Goal: Task Accomplishment & Management: Complete application form

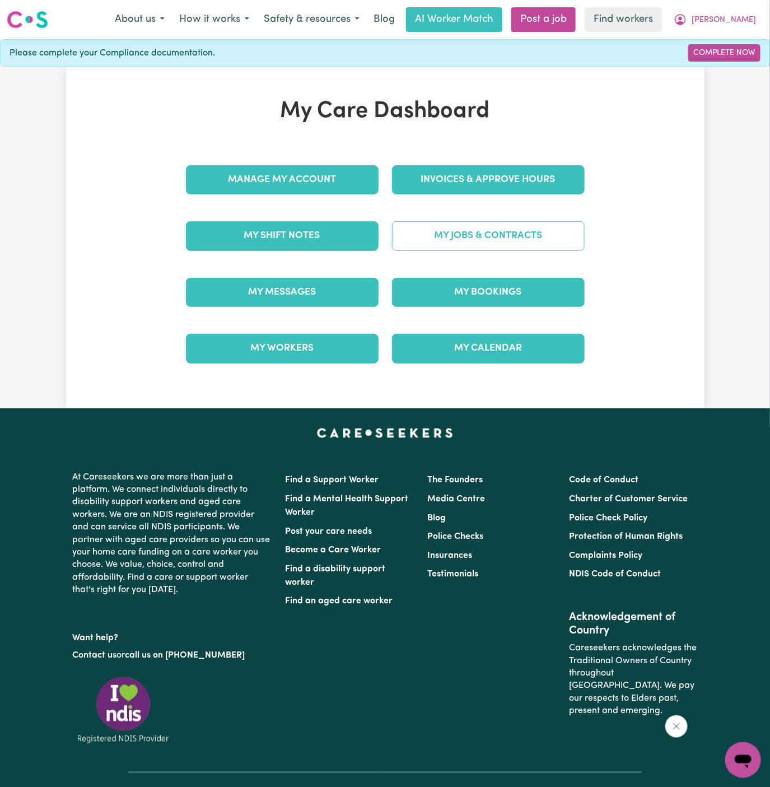
click at [465, 237] on link "My Jobs & Contracts" at bounding box center [488, 235] width 193 height 29
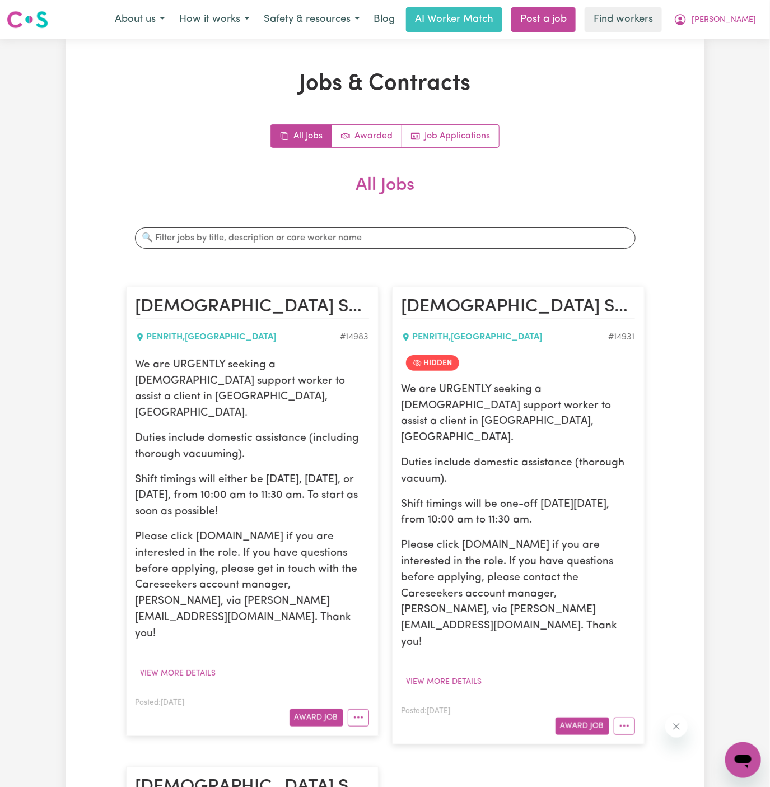
click at [345, 709] on div at bounding box center [356, 717] width 26 height 17
click at [352, 709] on button "More options" at bounding box center [358, 717] width 21 height 17
click at [393, 732] on link "Hide Job" at bounding box center [392, 743] width 88 height 22
click at [473, 132] on link "Job Applications" at bounding box center [450, 136] width 97 height 22
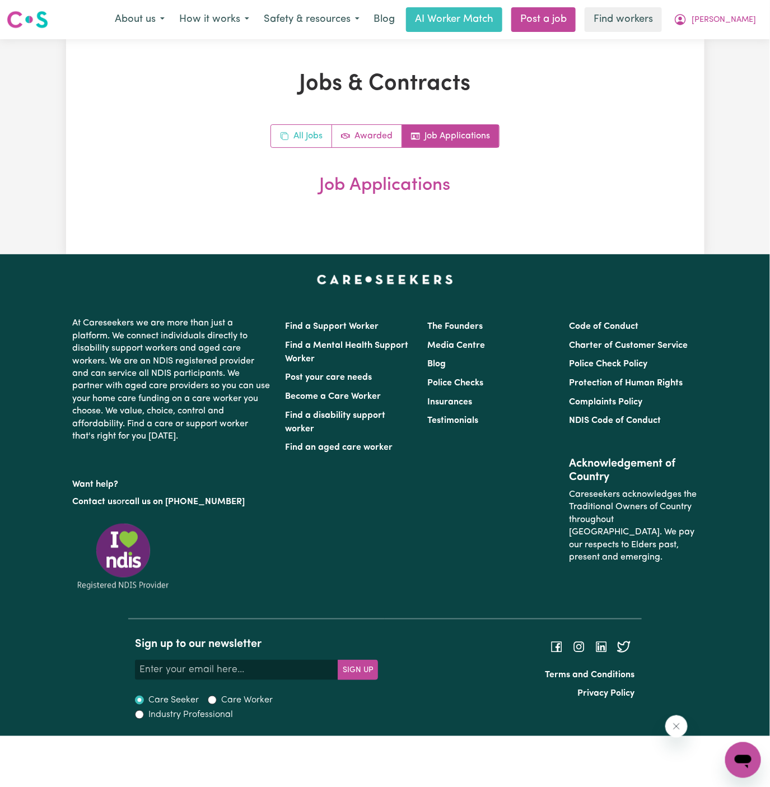
click at [308, 125] on link "All Jobs" at bounding box center [301, 136] width 61 height 22
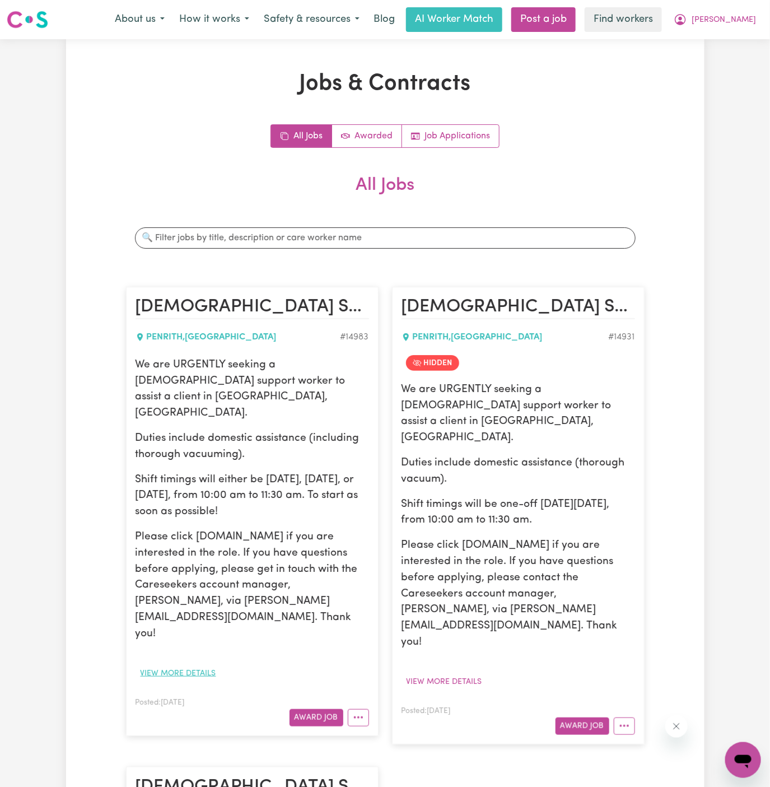
click at [193, 665] on button "View more details" at bounding box center [179, 673] width 86 height 17
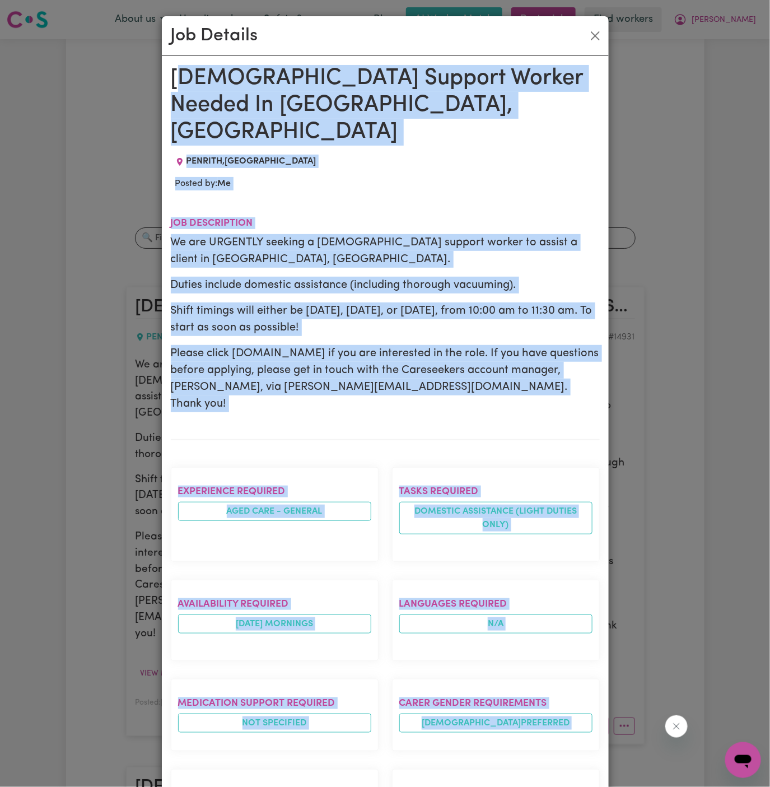
drag, startPoint x: 176, startPoint y: 76, endPoint x: 269, endPoint y: 742, distance: 673.3
click at [269, 742] on div "Female Support Worker Needed In Penrith, NSW PENRITH , New South Wales Posted b…" at bounding box center [385, 609] width 429 height 1088
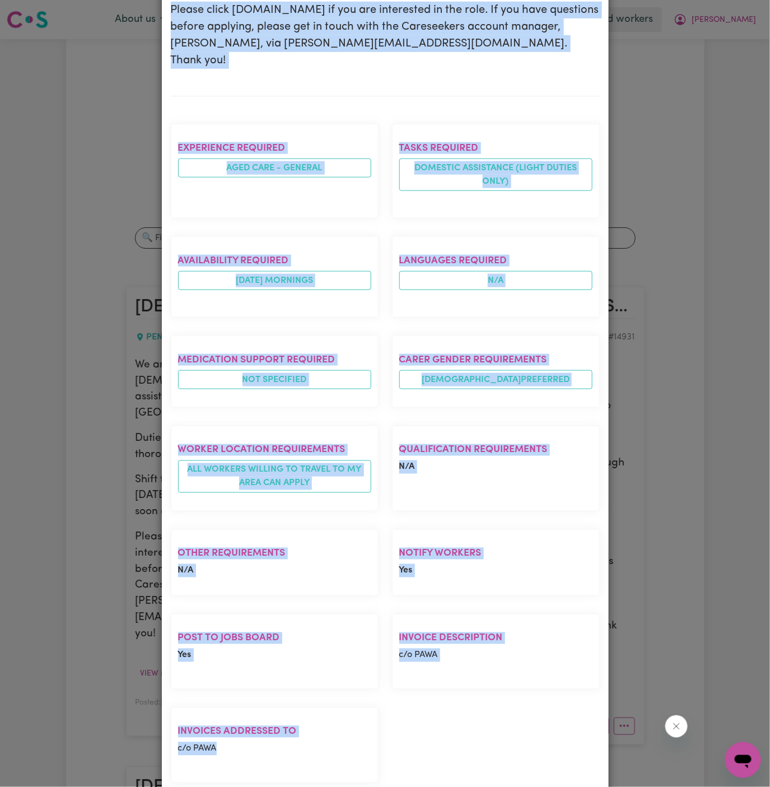
copy div "emale Support Worker Needed In Penrith, NSW PENRITH , New South Wales Posted by…"
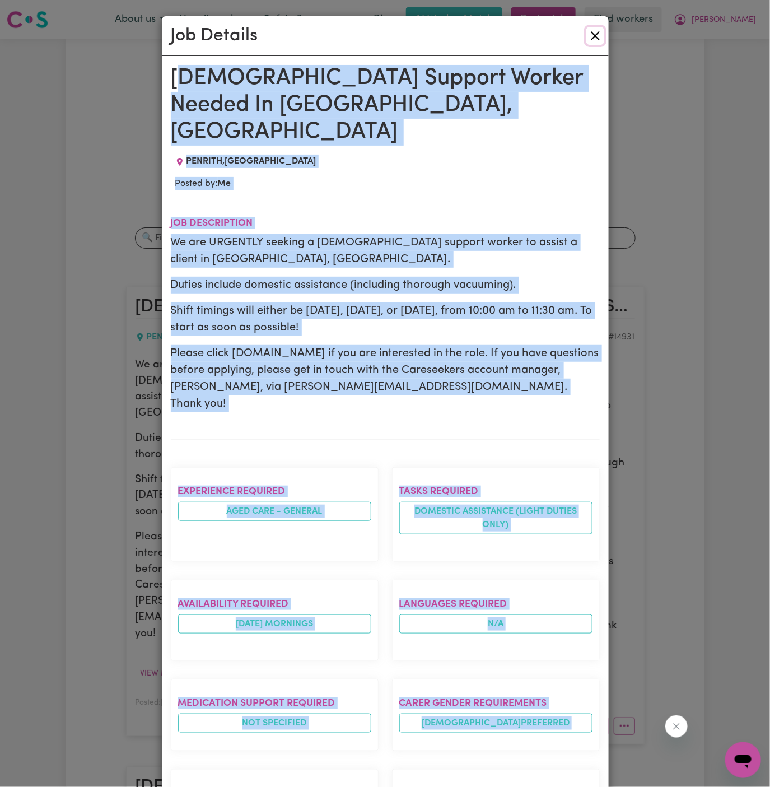
click at [596, 39] on button "Close" at bounding box center [595, 36] width 18 height 18
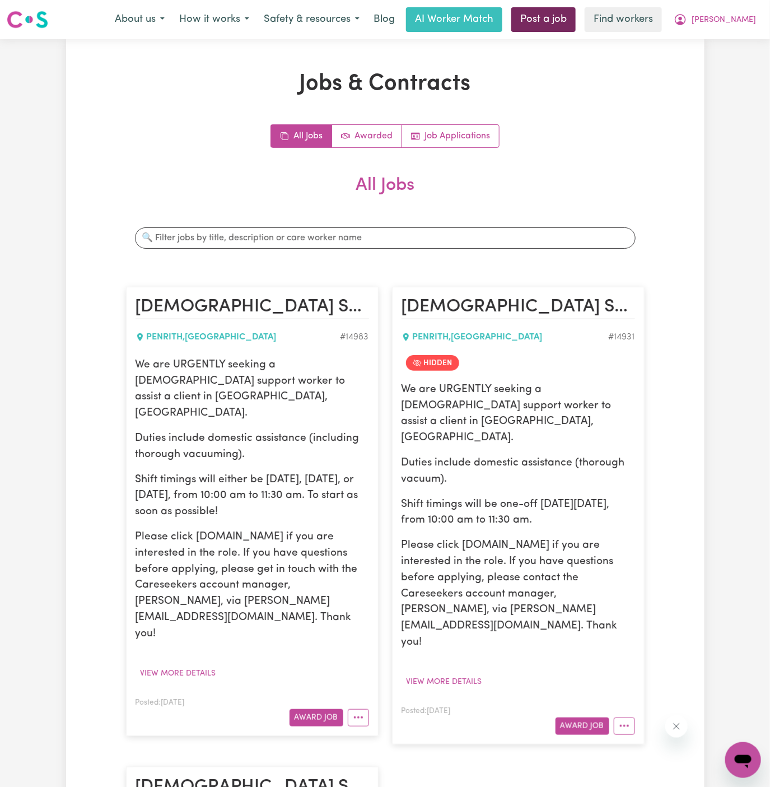
click at [576, 24] on link "Post a job" at bounding box center [543, 19] width 64 height 25
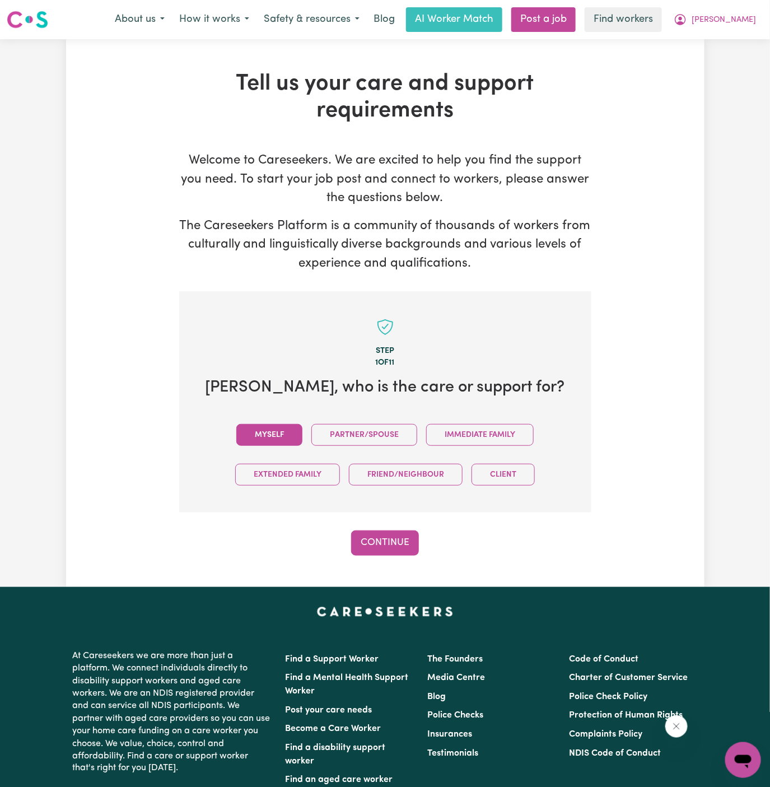
click at [260, 435] on button "Myself" at bounding box center [269, 435] width 66 height 22
click at [404, 535] on button "Continue" at bounding box center [385, 542] width 68 height 25
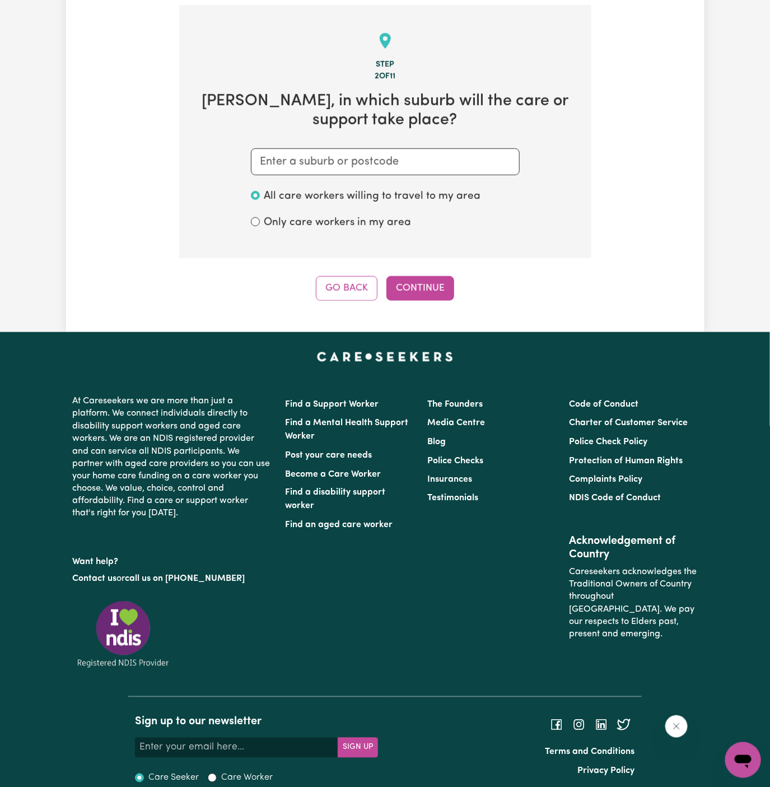
scroll to position [291, 0]
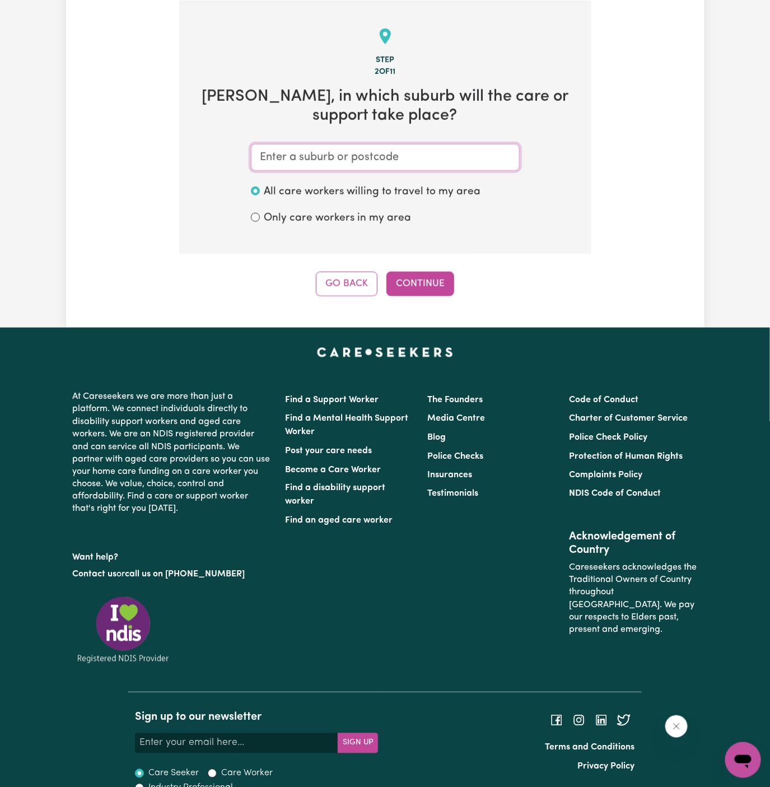
click at [347, 163] on input "text" at bounding box center [385, 157] width 269 height 27
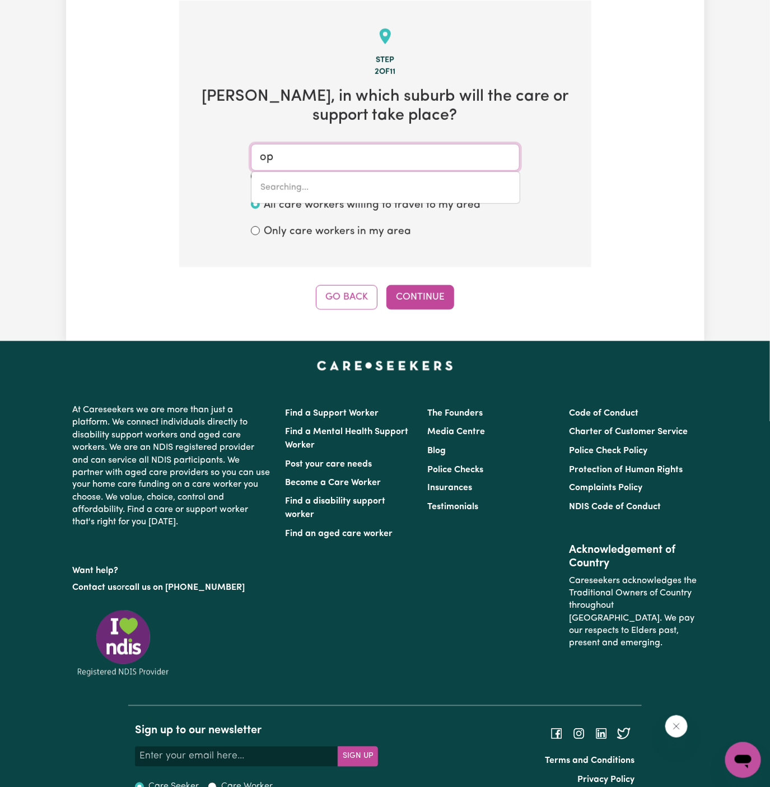
type input "o"
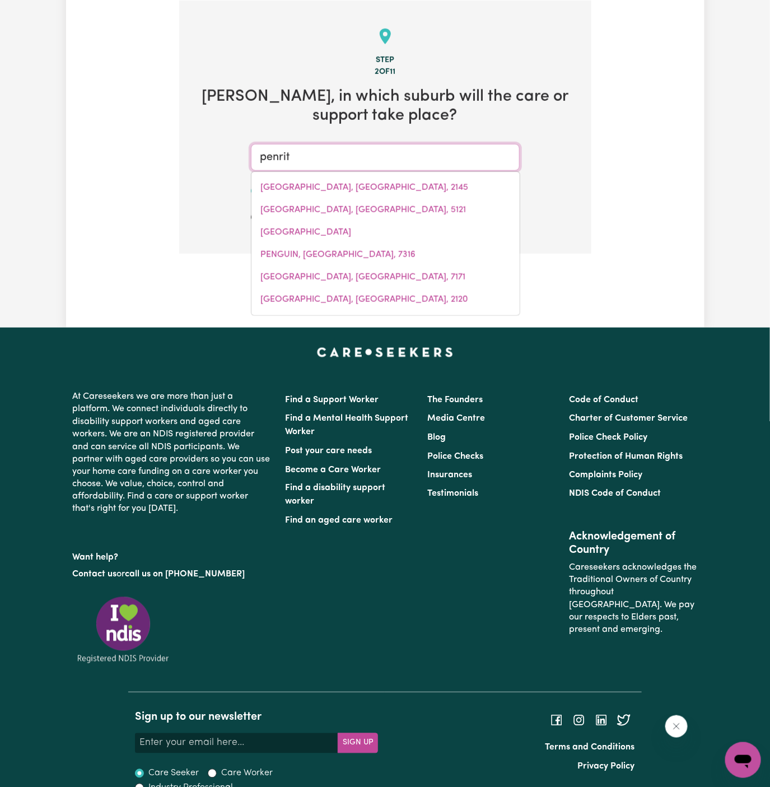
type input "penrith"
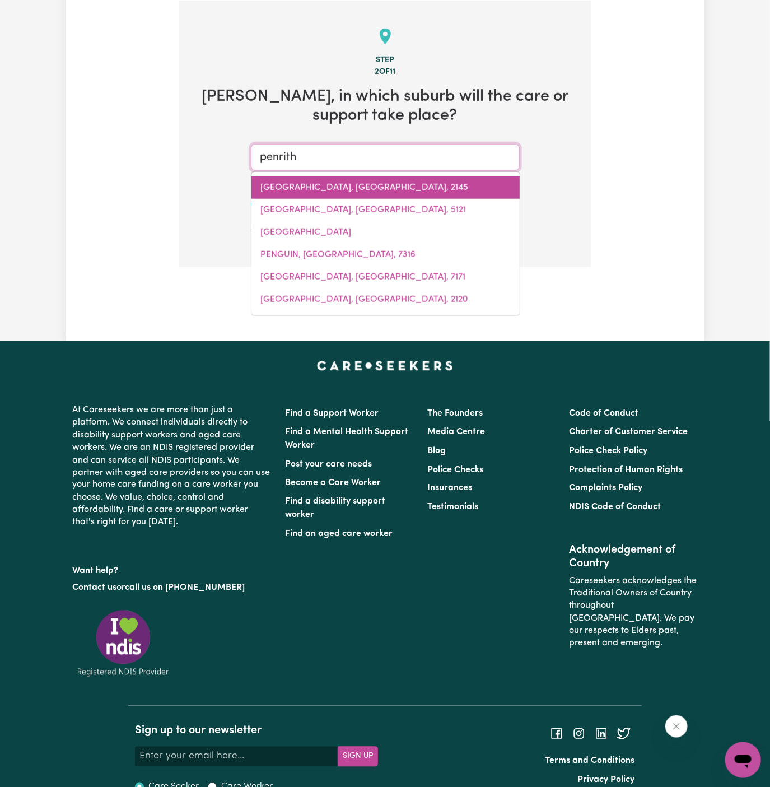
type input "penrith, New South Wales, 2750"
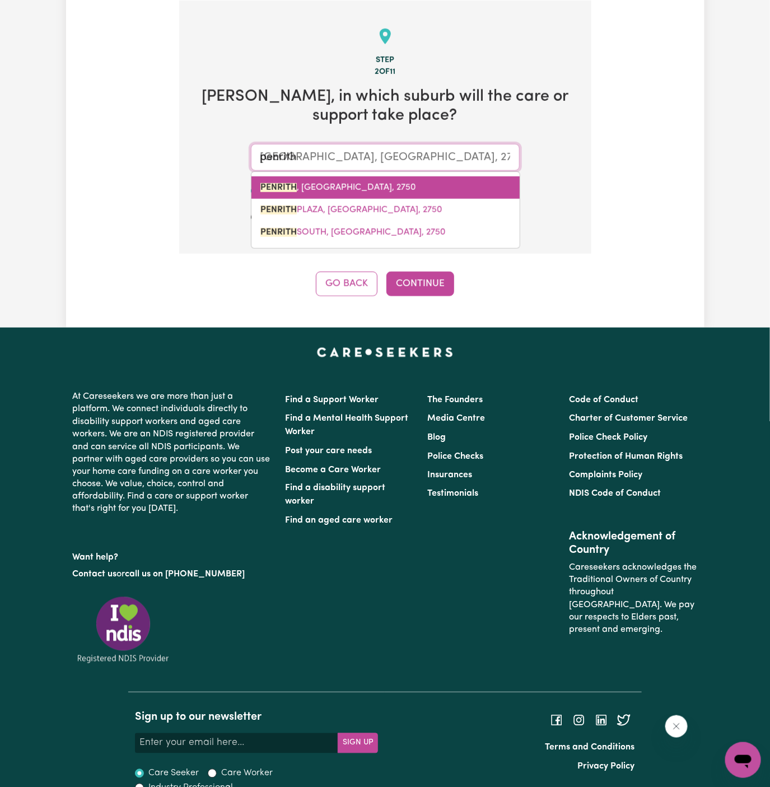
click at [336, 193] on link "PENRITH , New South Wales, 2750" at bounding box center [385, 187] width 268 height 22
type input "PENRITH, New South Wales, 2750"
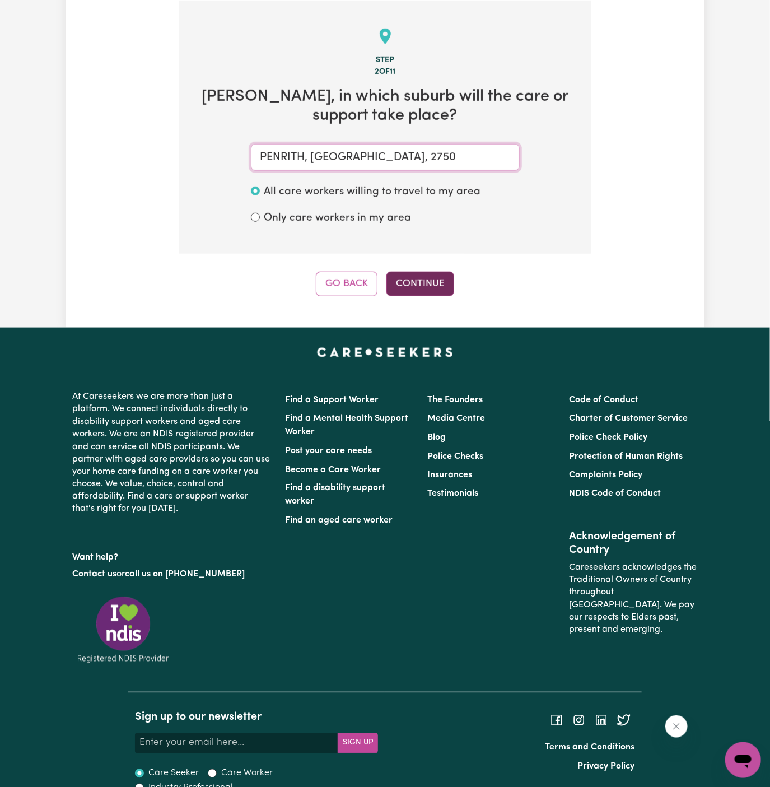
type input "PENRITH, New South Wales, 2750"
click at [431, 278] on button "Continue" at bounding box center [420, 284] width 68 height 25
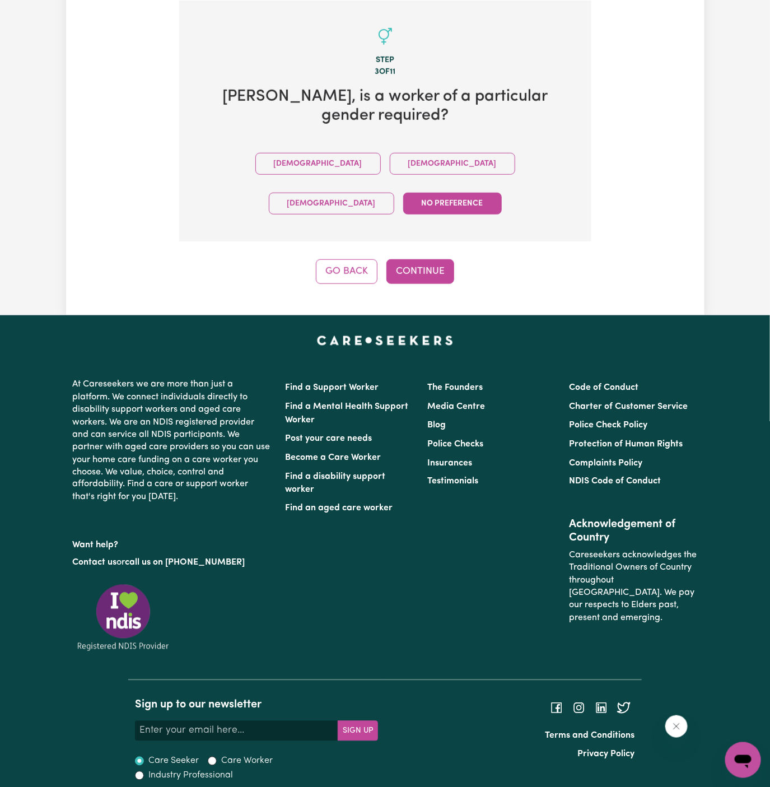
scroll to position [240, 0]
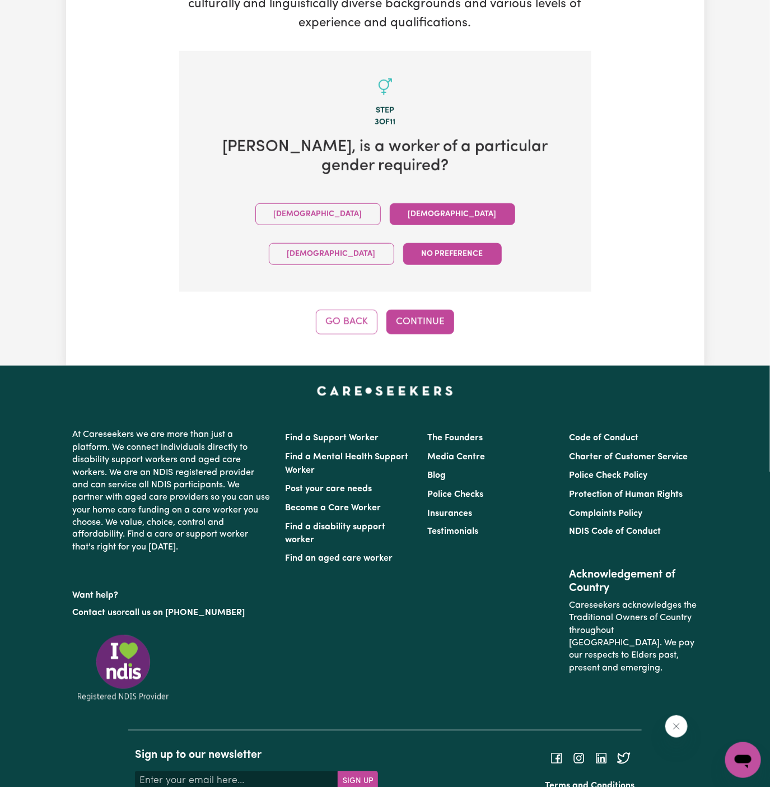
click at [390, 203] on button "Female" at bounding box center [452, 214] width 125 height 22
click at [404, 310] on button "Continue" at bounding box center [420, 322] width 68 height 25
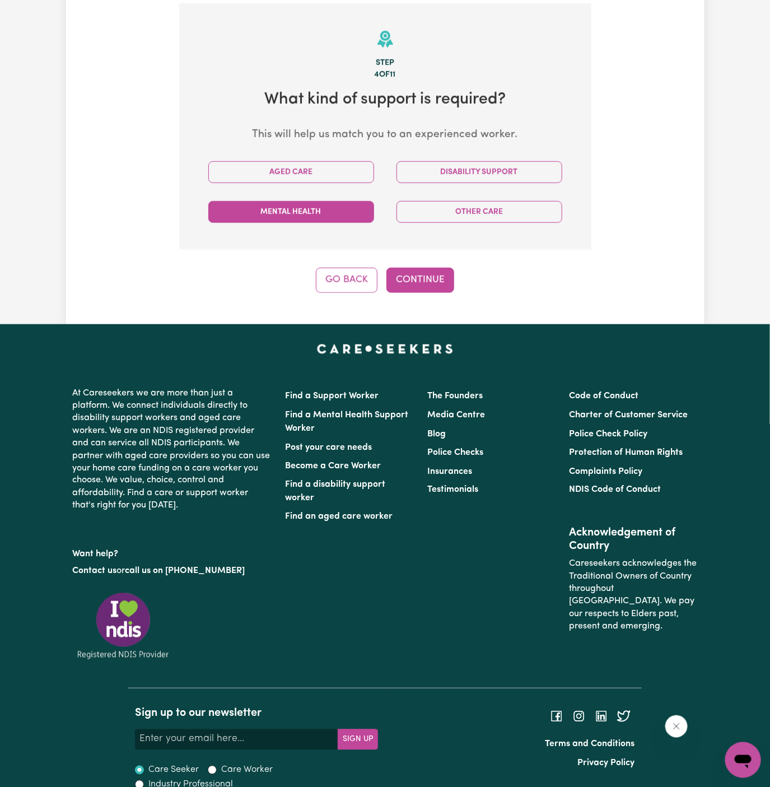
scroll to position [291, 0]
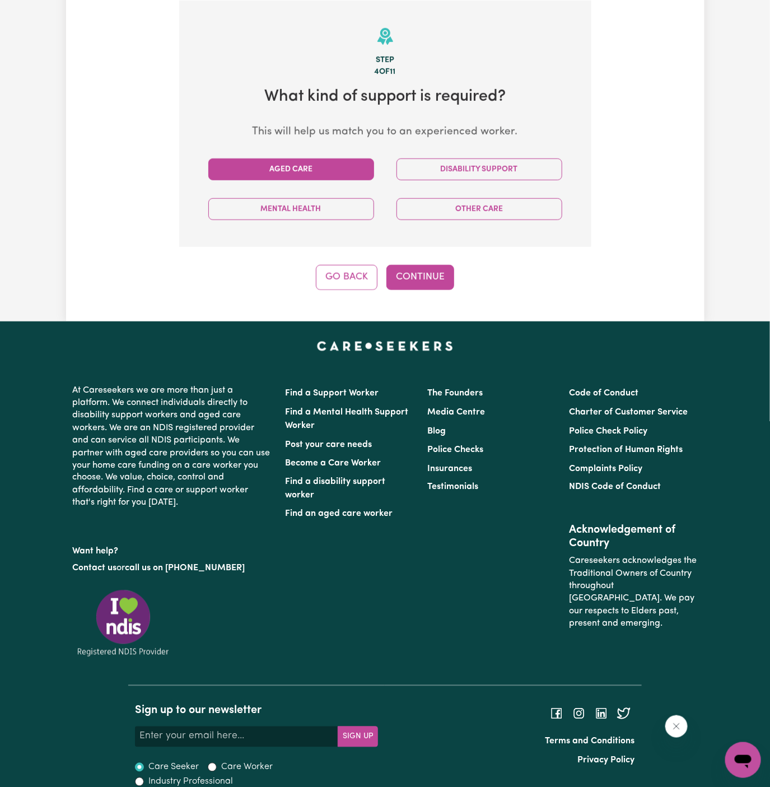
click at [319, 166] on button "Aged Care" at bounding box center [291, 169] width 166 height 22
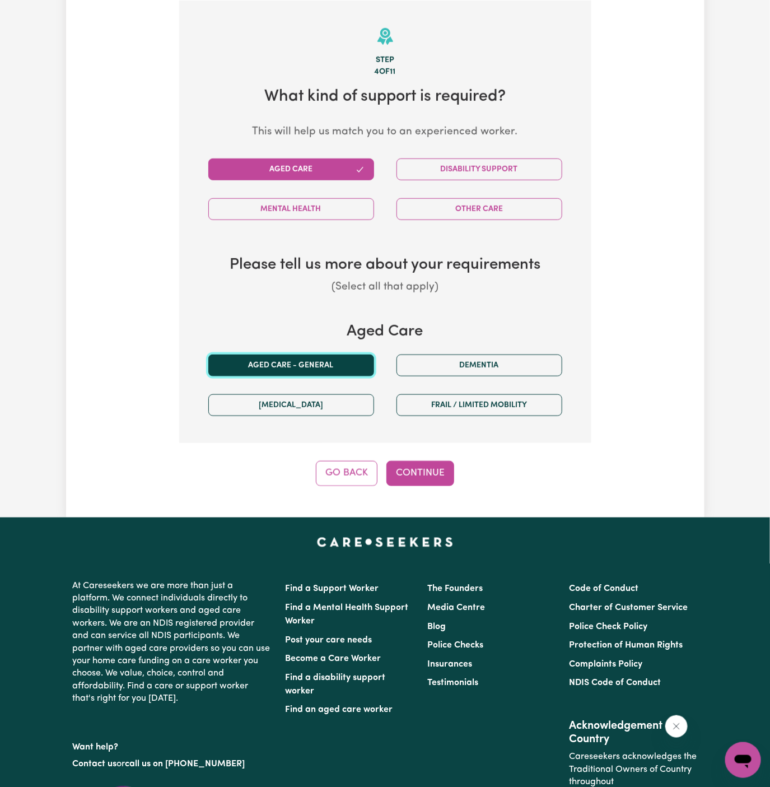
click at [333, 368] on button "Aged care - General" at bounding box center [291, 365] width 166 height 22
click at [421, 465] on button "Continue" at bounding box center [420, 473] width 68 height 25
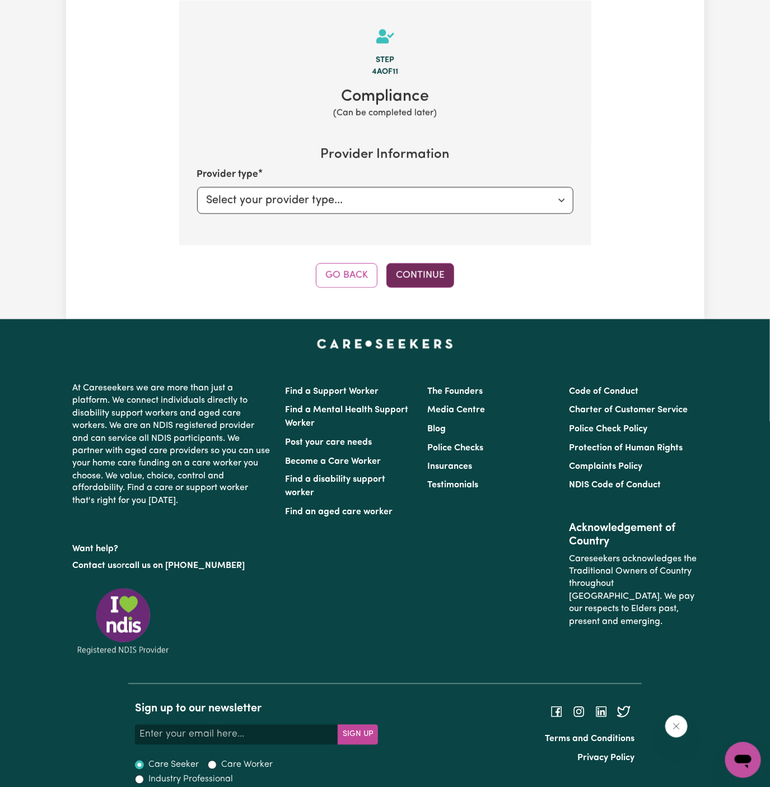
click at [428, 275] on button "Continue" at bounding box center [420, 275] width 68 height 25
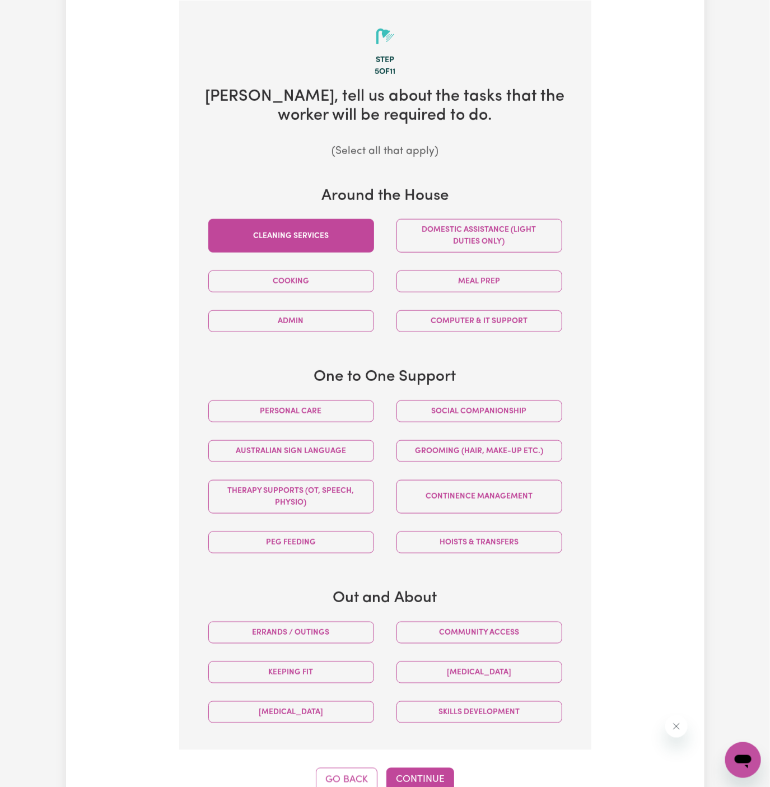
click at [356, 233] on button "Cleaning services" at bounding box center [291, 236] width 166 height 34
click at [475, 226] on button "Domestic assistance (light duties only)" at bounding box center [479, 236] width 166 height 34
click at [426, 768] on button "Continue" at bounding box center [420, 780] width 68 height 25
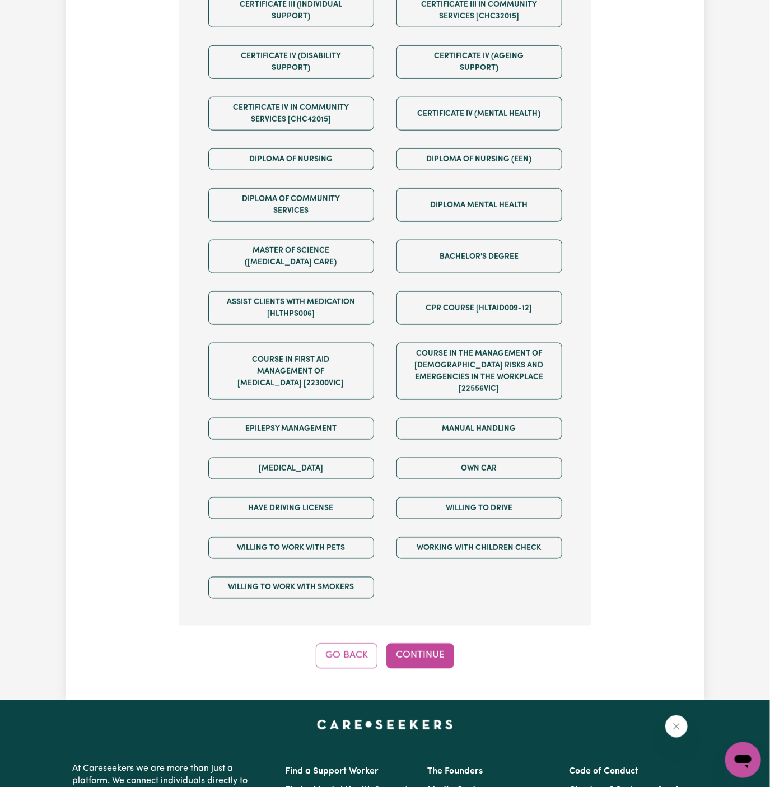
click at [422, 661] on div "Tell us your care and support requirements Welcome to Careseekers. We are excit…" at bounding box center [385, 133] width 638 height 1134
click at [424, 643] on button "Continue" at bounding box center [420, 655] width 68 height 25
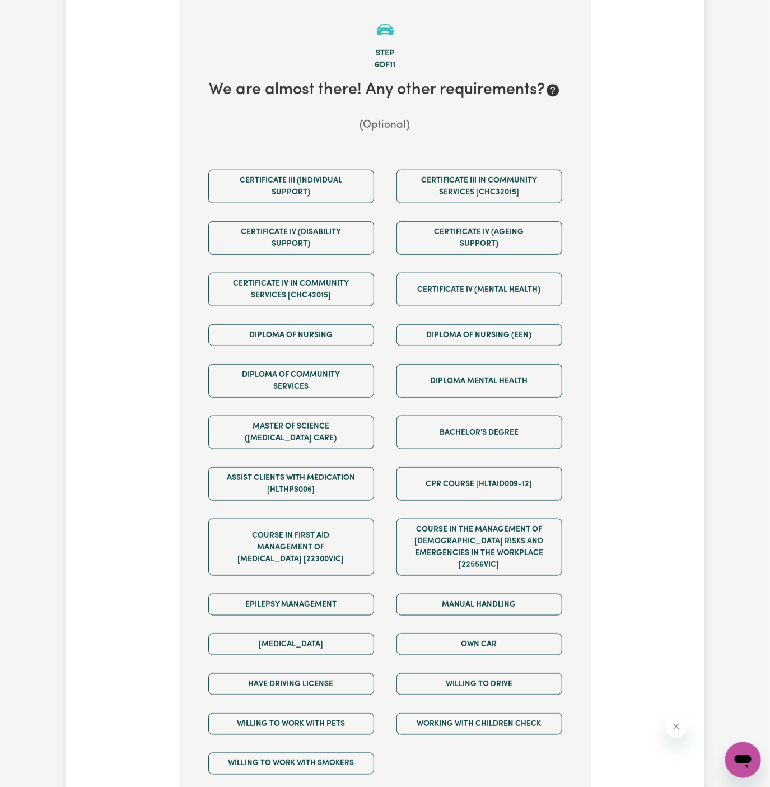
scroll to position [291, 0]
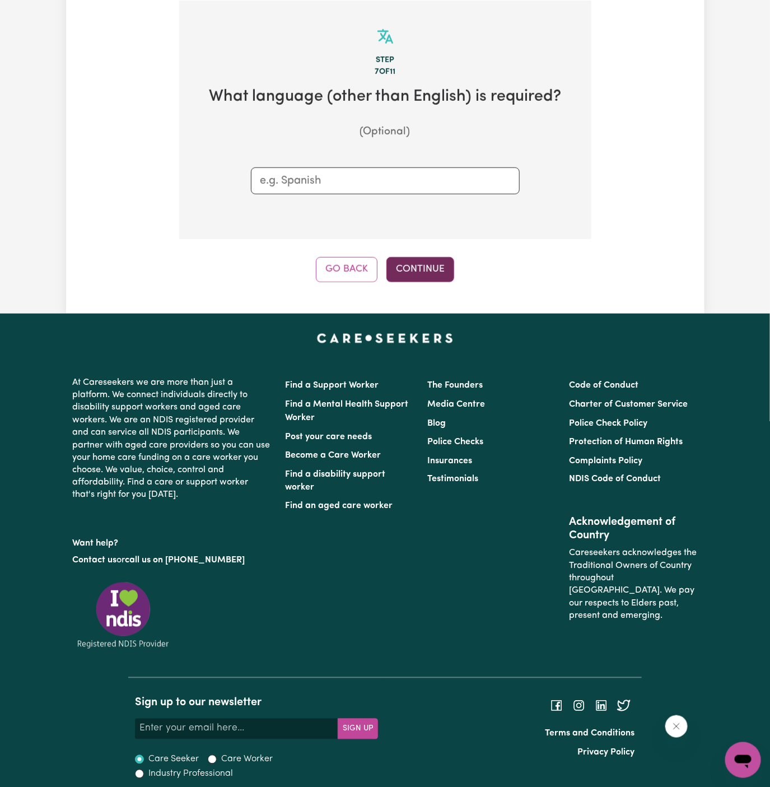
click at [423, 268] on button "Continue" at bounding box center [420, 269] width 68 height 25
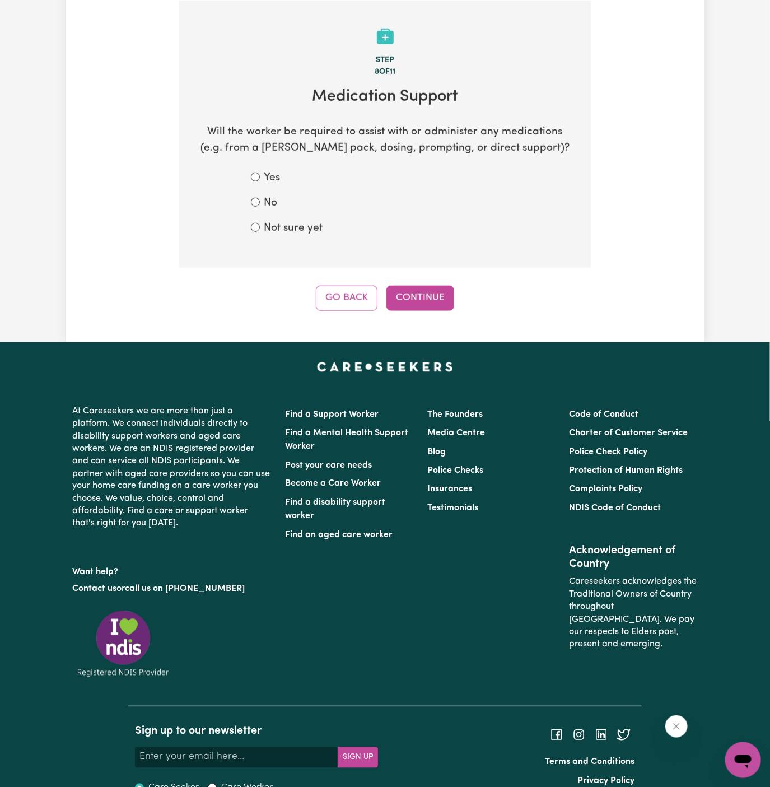
click at [302, 232] on label "Not sure yet" at bounding box center [293, 229] width 59 height 16
click at [260, 232] on input "Not sure yet" at bounding box center [255, 227] width 9 height 9
radio input "true"
click at [275, 202] on label "No" at bounding box center [270, 203] width 13 height 16
click at [260, 202] on input "No" at bounding box center [255, 202] width 9 height 9
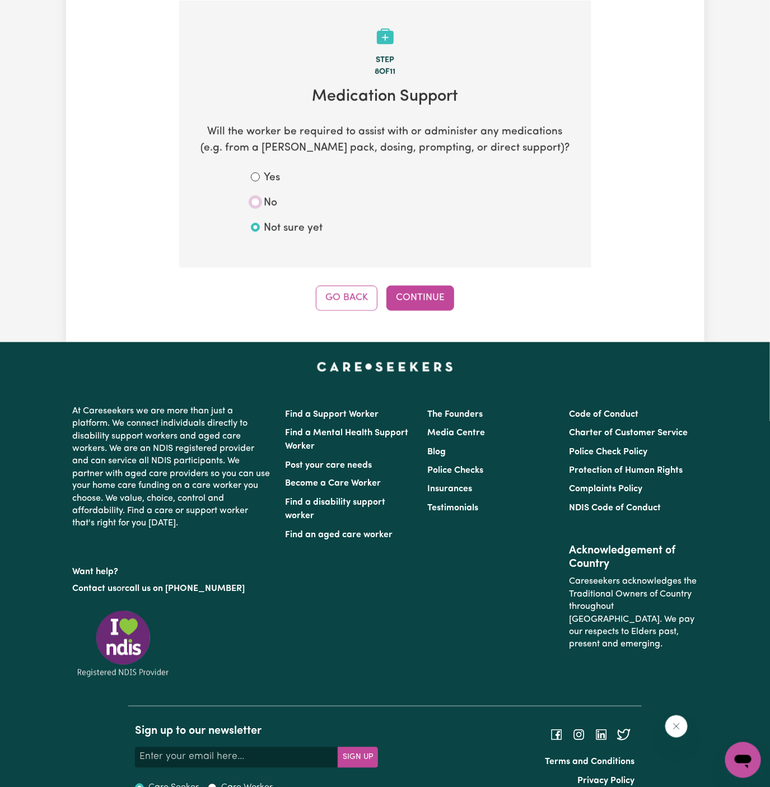
radio input "true"
click at [402, 293] on button "Continue" at bounding box center [420, 298] width 68 height 25
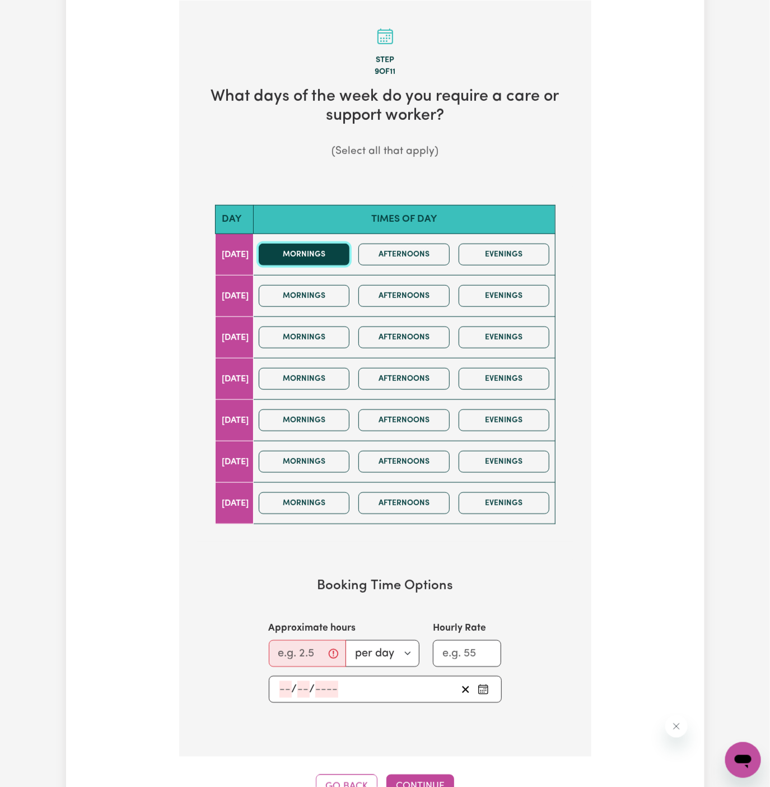
click at [303, 250] on button "Mornings" at bounding box center [304, 255] width 91 height 22
click at [308, 267] on div "Mornings Afternoons Evenings" at bounding box center [404, 255] width 300 height 40
click at [310, 291] on button "Mornings" at bounding box center [304, 296] width 91 height 22
click at [317, 253] on button "Mornings" at bounding box center [304, 255] width 91 height 22
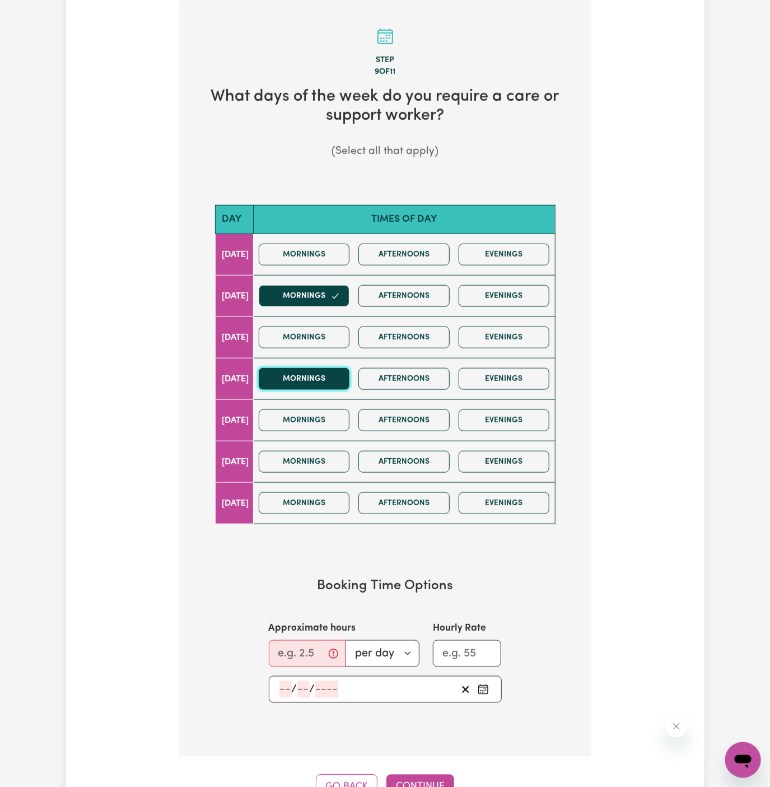
click at [331, 373] on button "Mornings" at bounding box center [304, 379] width 91 height 22
click at [338, 335] on button "Mornings" at bounding box center [304, 337] width 91 height 22
click at [284, 652] on input "Approximate hours" at bounding box center [307, 653] width 77 height 27
type input "1.5"
click at [282, 687] on input "number" at bounding box center [285, 689] width 12 height 17
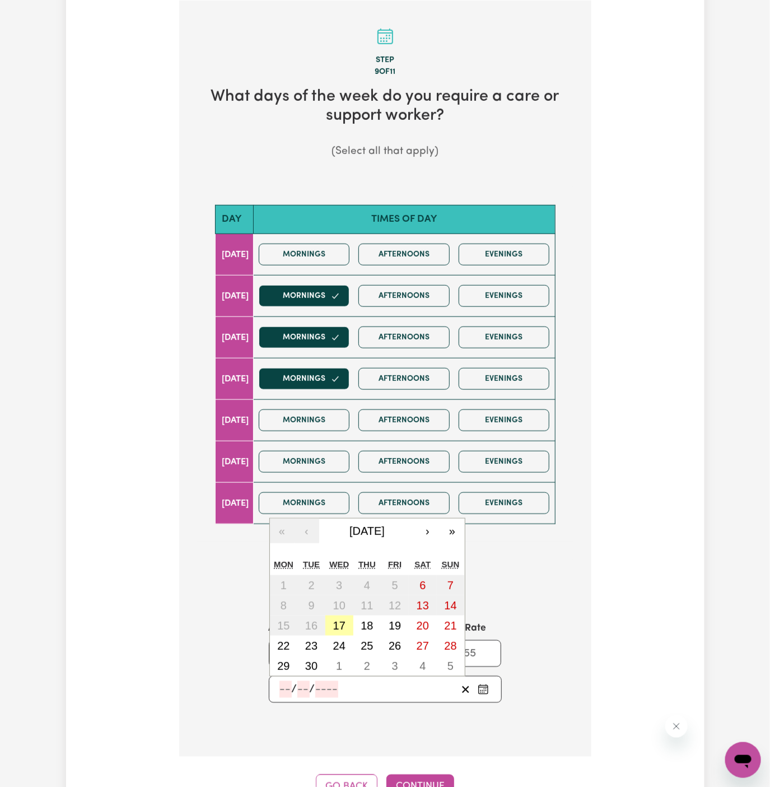
click at [339, 620] on abbr "17" at bounding box center [339, 625] width 12 height 12
type input "2025-09-17"
type input "17"
type input "9"
type input "2025"
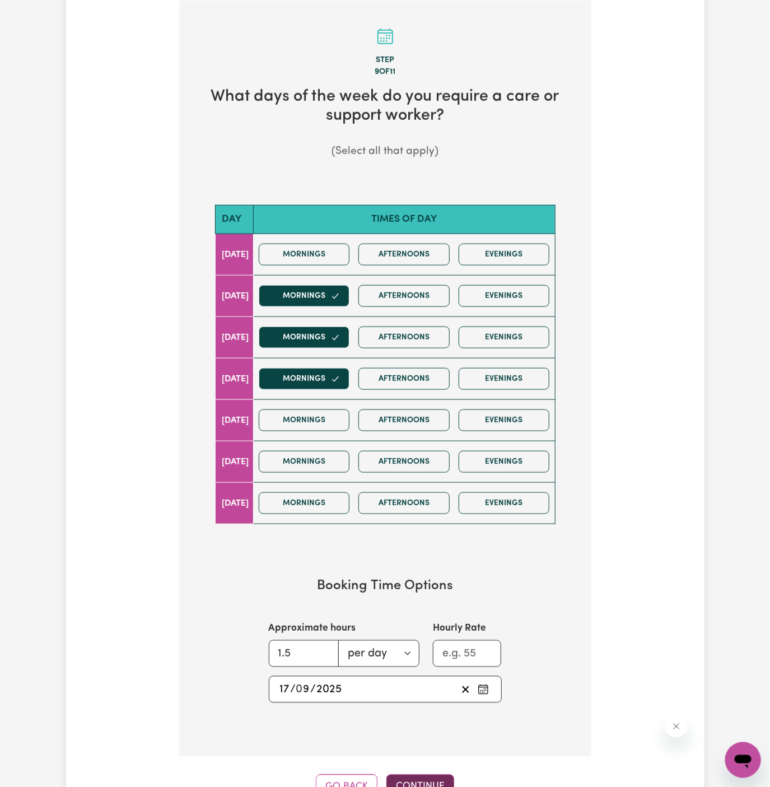
click at [426, 774] on button "Continue" at bounding box center [420, 786] width 68 height 25
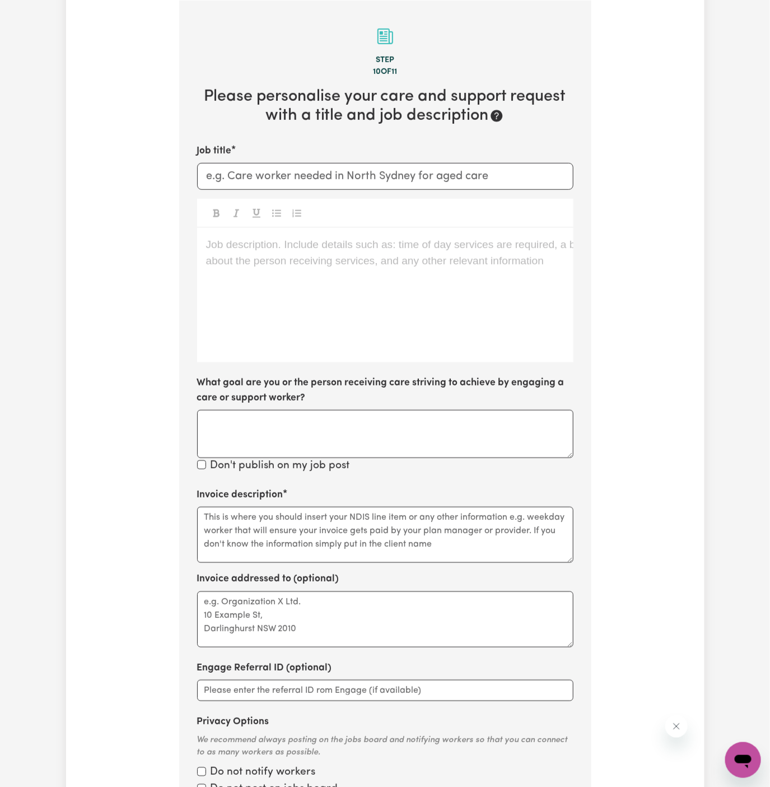
click at [409, 288] on div "Job description. Include details such as: time of day services are required, a …" at bounding box center [385, 295] width 376 height 134
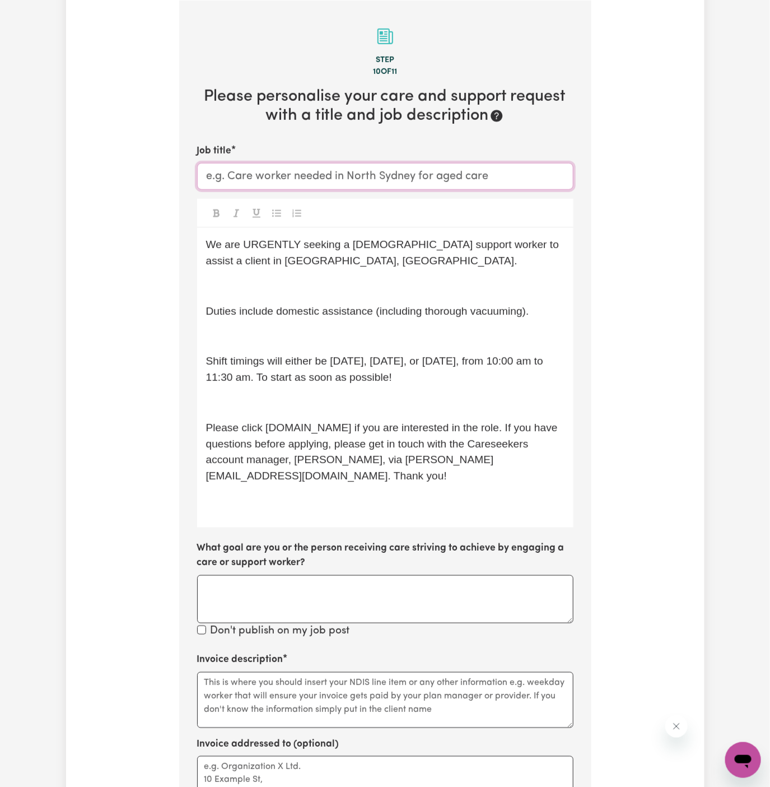
click at [561, 177] on input "Job title" at bounding box center [385, 176] width 376 height 27
paste input "Female Support Worker Needed In Penrith, NSW"
type input "Female Support Worker Needed In Penrith, NSW"
click at [313, 286] on p "﻿" at bounding box center [385, 286] width 358 height 16
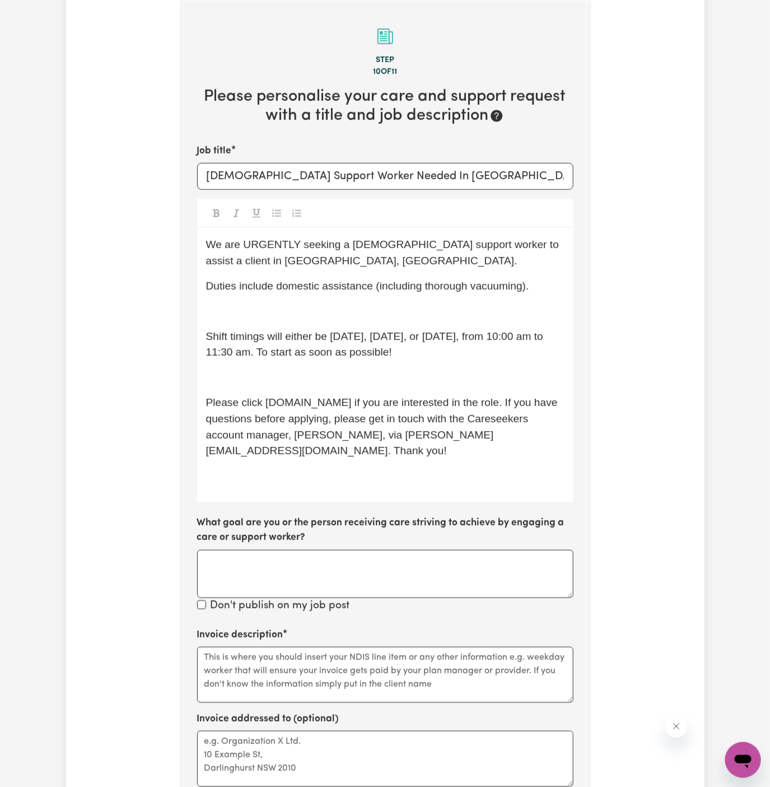
click at [297, 307] on p "﻿" at bounding box center [385, 311] width 358 height 16
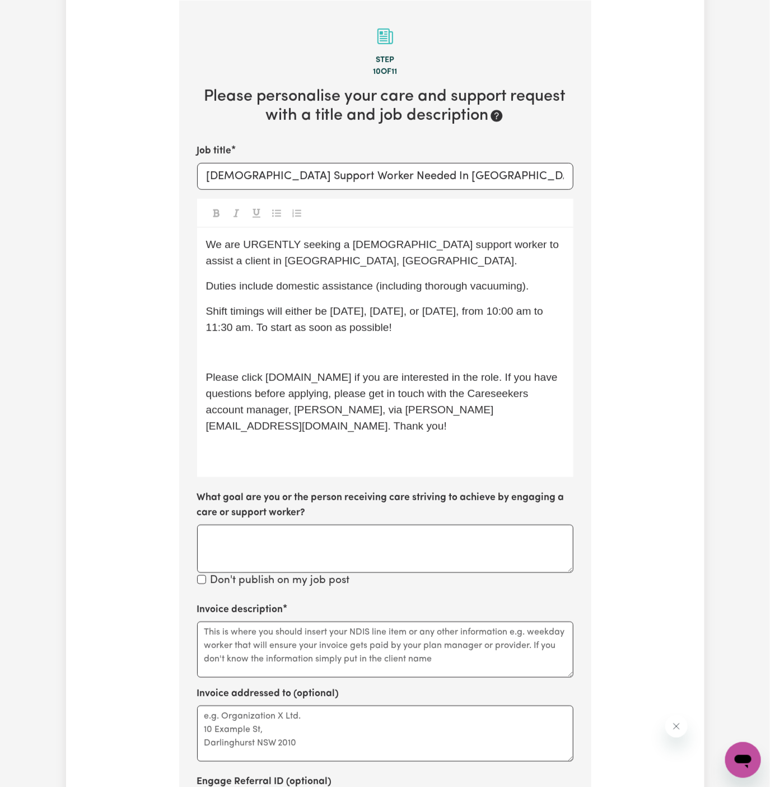
click at [283, 345] on p "﻿" at bounding box center [385, 352] width 358 height 16
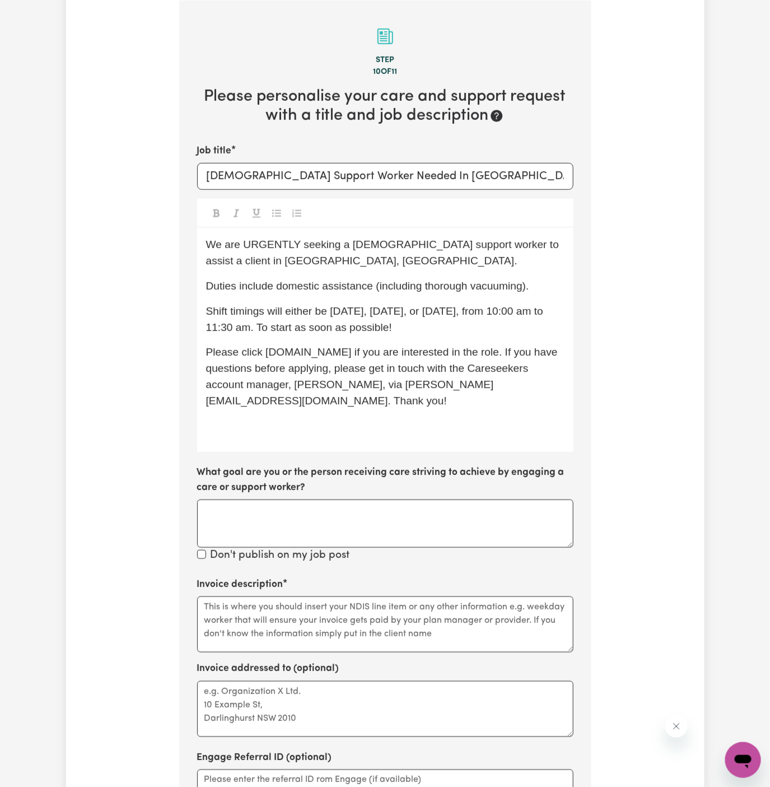
click at [281, 431] on div "We are URGENTLY seeking a female support worker to assist a client in Penrith, …" at bounding box center [385, 340] width 376 height 224
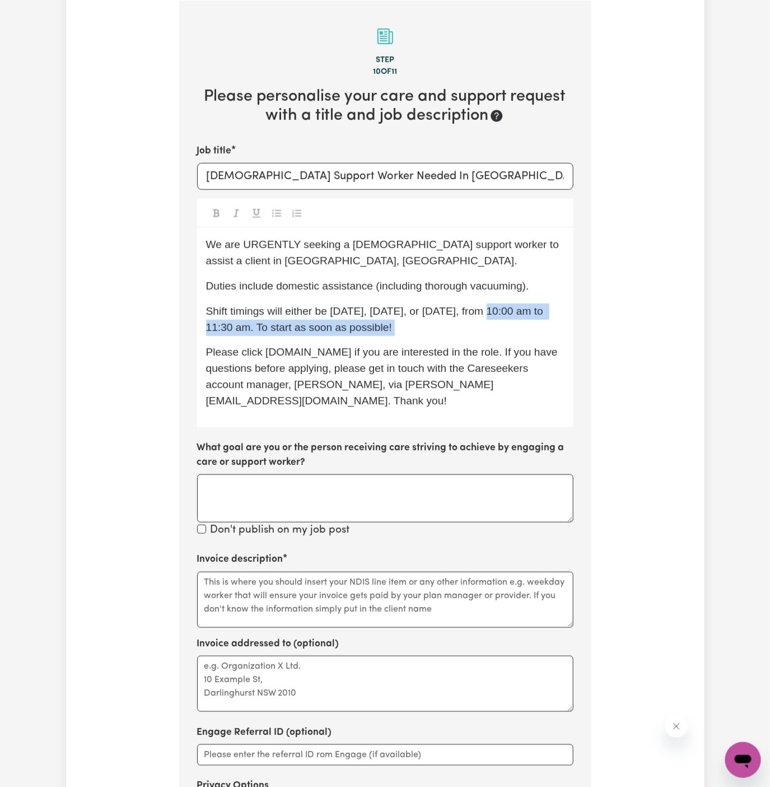
drag, startPoint x: 495, startPoint y: 309, endPoint x: 505, endPoint y: 332, distance: 25.6
click at [505, 332] on p "Shift timings will either be Tuesday, Wednesday, or Thursday, from 10:00 am to …" at bounding box center [385, 319] width 358 height 32
drag, startPoint x: 280, startPoint y: 330, endPoint x: 494, endPoint y: 310, distance: 214.8
click at [494, 310] on span "Shift timings will either be Tuesday, Wednesday, or Thursday, from 10:00 am to …" at bounding box center [376, 319] width 340 height 28
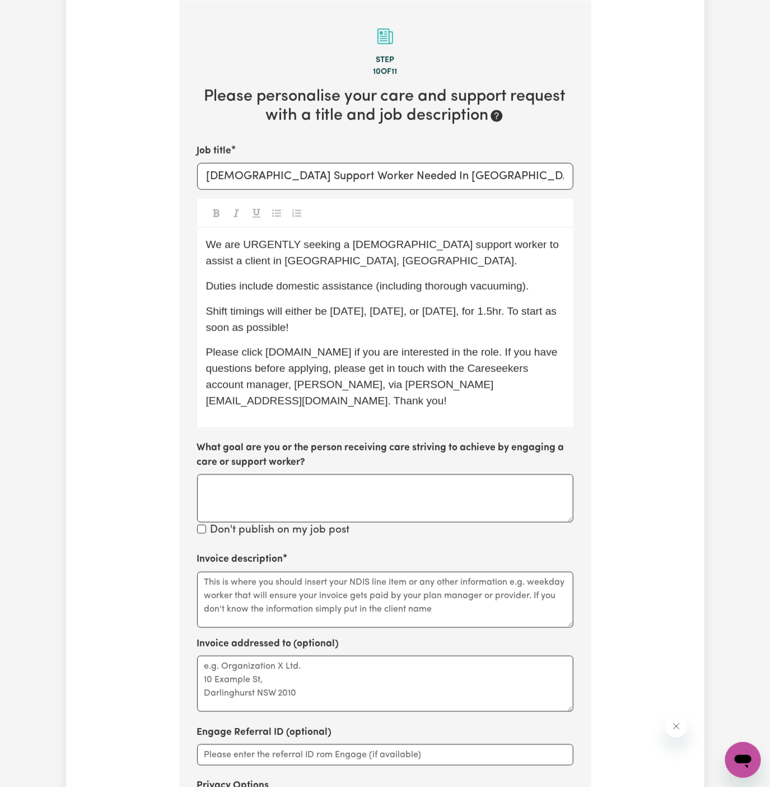
click at [539, 318] on p "Shift timings will either be Tuesday, Wednesday, or Thursday, for 1.5hr. To sta…" at bounding box center [385, 319] width 358 height 32
click at [390, 329] on p "Shift timings will either be Tuesday, Wednesday, or Thursday, for 1.5hr. To sta…" at bounding box center [385, 319] width 358 height 32
click at [537, 314] on span "Shift timings will either be Tuesday, Wednesday, or Thursday, for 1.5hr. To sta…" at bounding box center [383, 319] width 354 height 28
click at [363, 375] on p "Please click app.ly if you are interested in the role. If you have questions be…" at bounding box center [385, 376] width 358 height 64
click at [415, 394] on div "We are URGENTLY seeking a female support worker to assist a client in Penrith, …" at bounding box center [385, 327] width 376 height 199
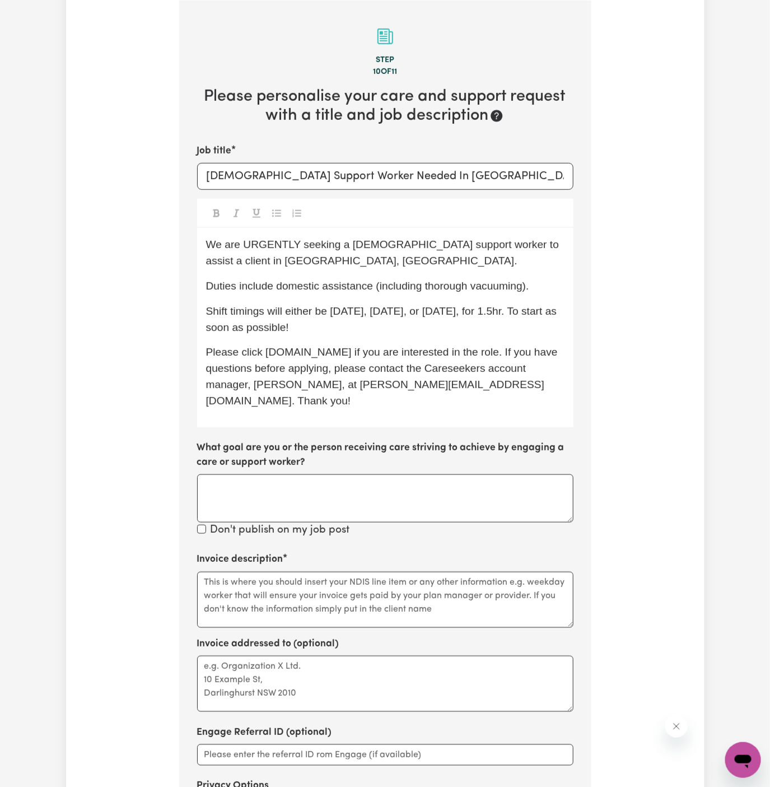
click at [275, 351] on span "Please click app.ly if you are interested in the role. If you have questions be…" at bounding box center [383, 376] width 354 height 60
click at [369, 376] on p "Please click apply if you are interested in the role. If you have questions bef…" at bounding box center [385, 376] width 358 height 64
click at [363, 378] on span "Please click apply if you are interested in the role. If you have questions bef…" at bounding box center [377, 376] width 343 height 60
click at [282, 351] on span "Please click apply if you are interested in the role. If you have questions bef…" at bounding box center [377, 376] width 343 height 60
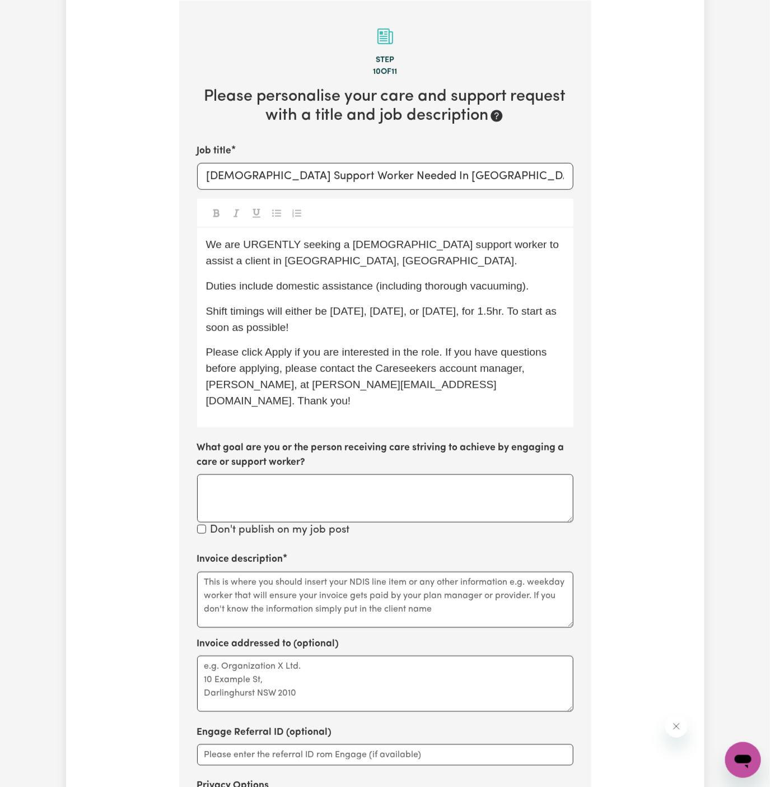
click at [391, 300] on div "We are URGENTLY seeking a female support worker to assist a client in Penrith, …" at bounding box center [385, 327] width 376 height 199
drag, startPoint x: 278, startPoint y: 288, endPoint x: 373, endPoint y: 281, distance: 96.0
click at [373, 281] on span "Duties include domestic assistance (including thorough vacuuming)." at bounding box center [367, 286] width 323 height 12
copy span "domestic assistance"
click at [298, 573] on textarea "Invoice description" at bounding box center [385, 600] width 376 height 56
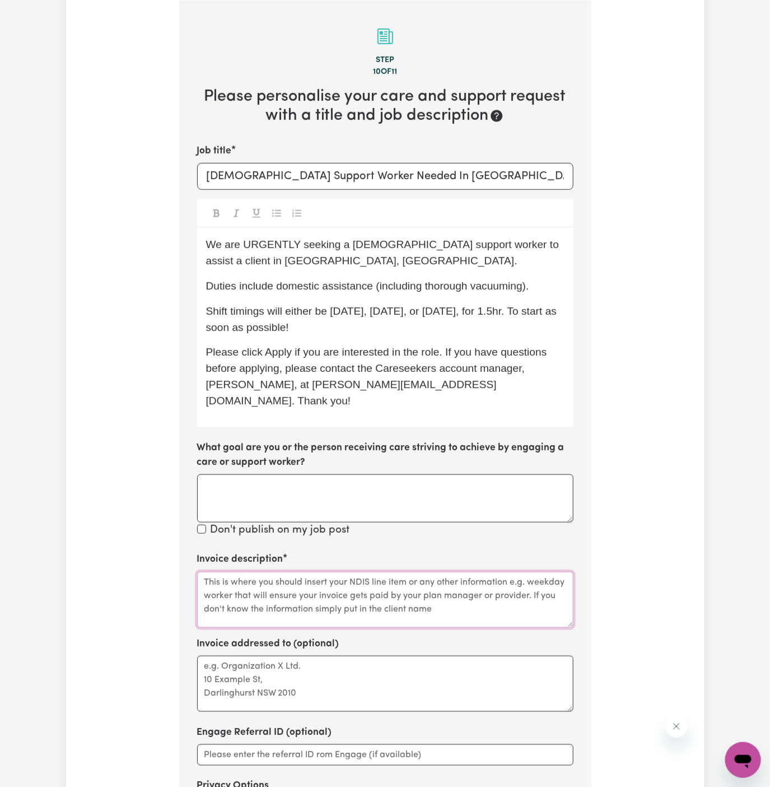
click at [298, 573] on textarea "Invoice description" at bounding box center [385, 600] width 376 height 56
paste textarea "domestic assistance"
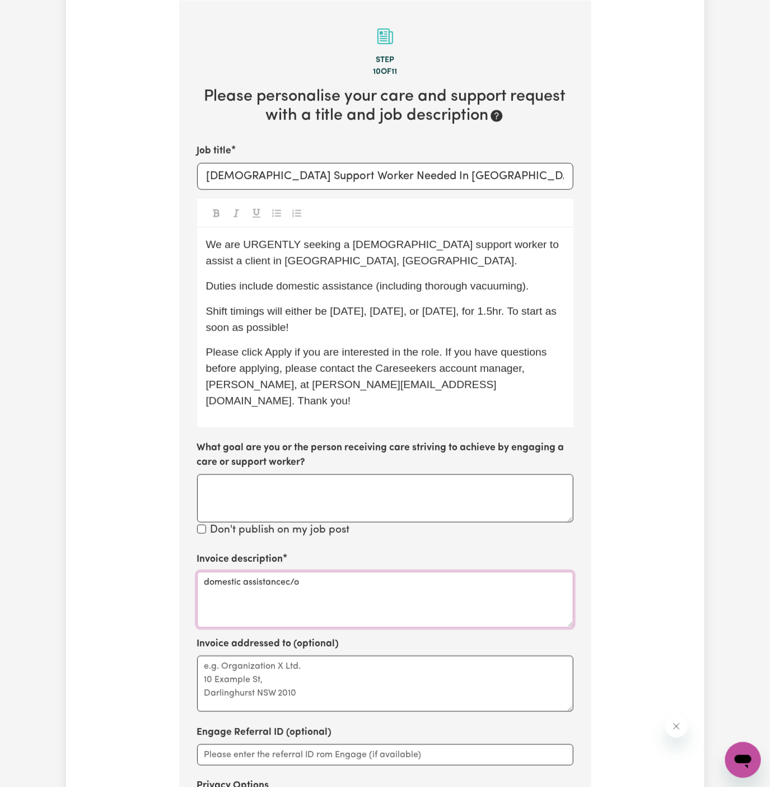
paste textarea "PAWA"
type textarea "domestic assistance"
click at [376, 670] on textarea "Invoice addressed to (optional)" at bounding box center [385, 684] width 376 height 56
paste textarea "PAWA"
click at [376, 670] on textarea "c/o PAWA" at bounding box center [385, 684] width 376 height 56
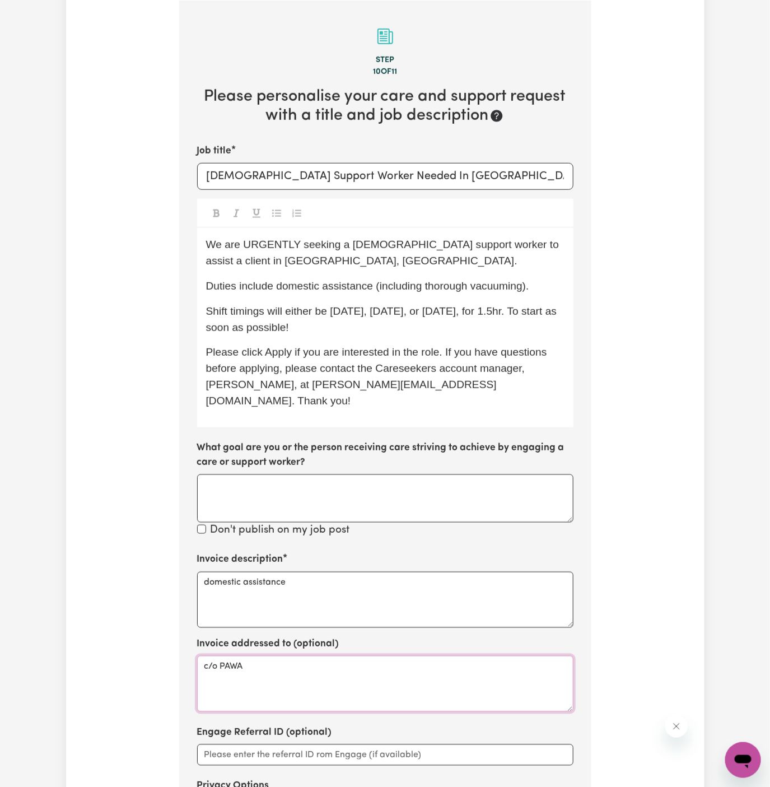
type textarea "c/o PAWA"
click at [279, 242] on span "We are URGENTLY seeking a female support worker to assist a client in Penrith, …" at bounding box center [384, 253] width 356 height 28
click at [297, 280] on span "Duties include domestic assistance (including thorough vacuuming)." at bounding box center [367, 286] width 323 height 12
click at [366, 303] on p "Shift timings will either be Tuesday, Wednesday, or Thursday, for 1.5hr. To sta…" at bounding box center [385, 319] width 358 height 32
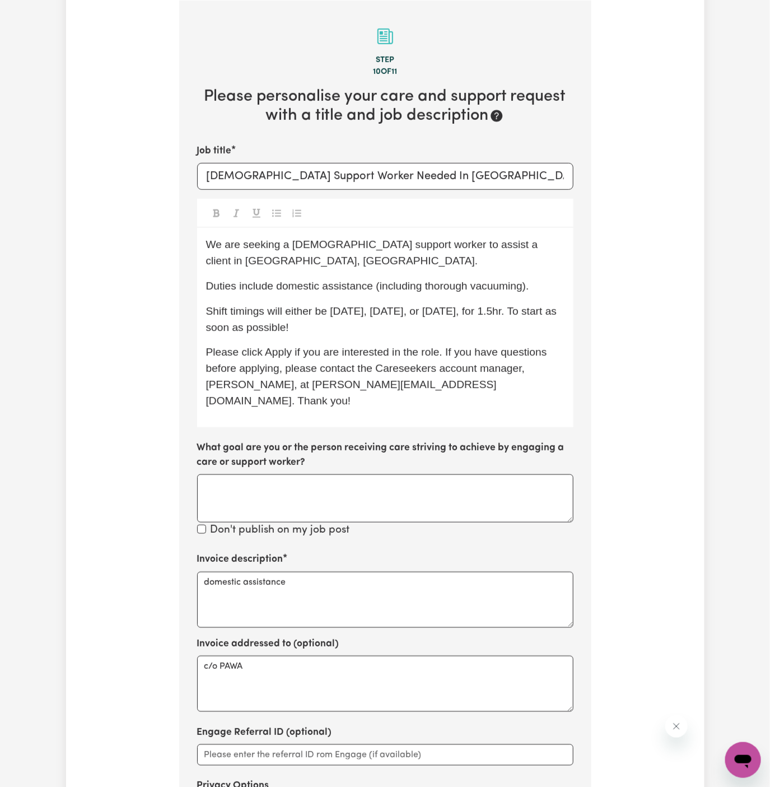
click at [536, 305] on span "Shift timings will either be Tuesday, Wednesday, or Thursday, for 1.5hr. To sta…" at bounding box center [383, 319] width 354 height 28
click at [507, 344] on p "Please click Apply if you are interested in the role. If you have questions bef…" at bounding box center [385, 376] width 358 height 64
click at [533, 303] on p "Shift timings will either be Tuesday, Wednesday, or Thursday, for 1.5hr weekly.…" at bounding box center [385, 319] width 358 height 32
click at [445, 346] on span "Please click Apply if you are interested in the role. If you have questions bef…" at bounding box center [378, 376] width 344 height 60
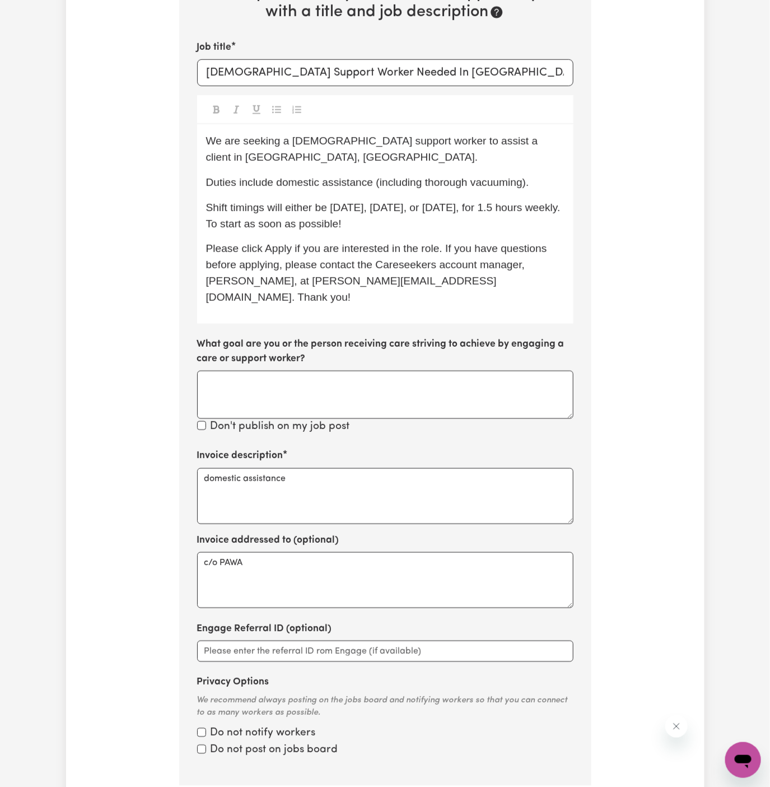
scroll to position [428, 0]
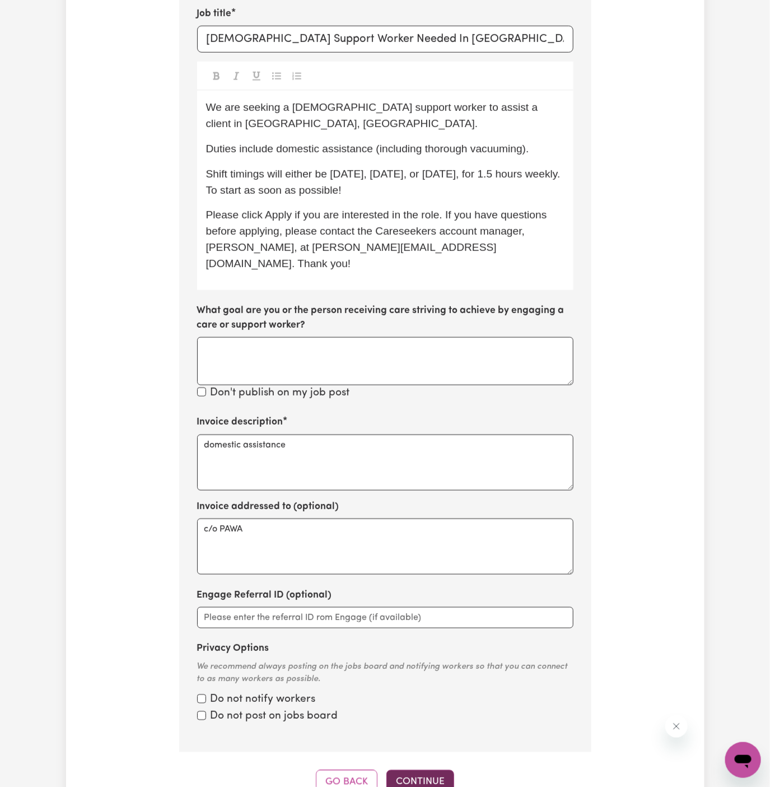
click at [436, 770] on button "Continue" at bounding box center [420, 782] width 68 height 25
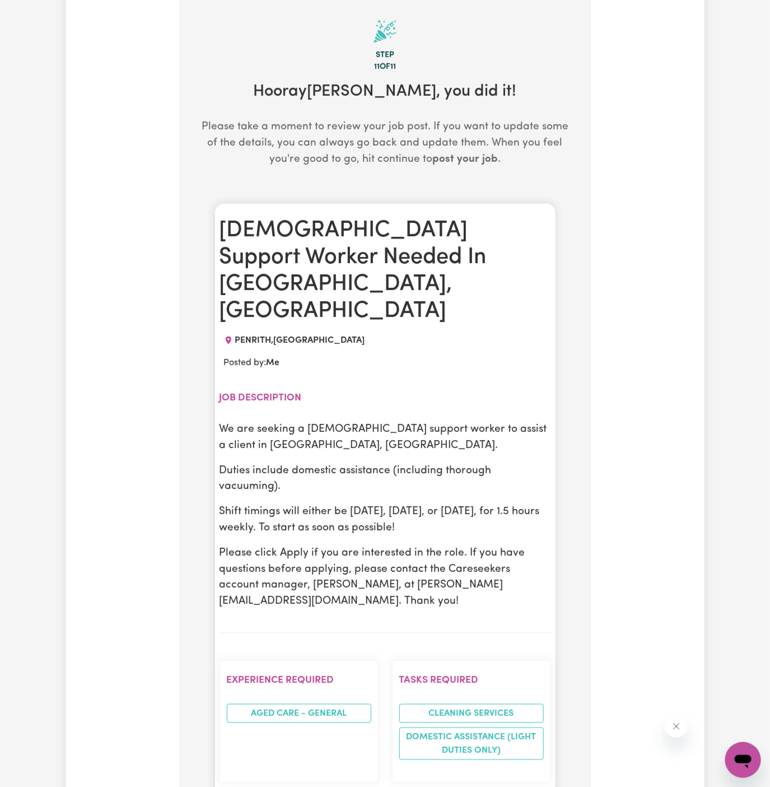
scroll to position [291, 0]
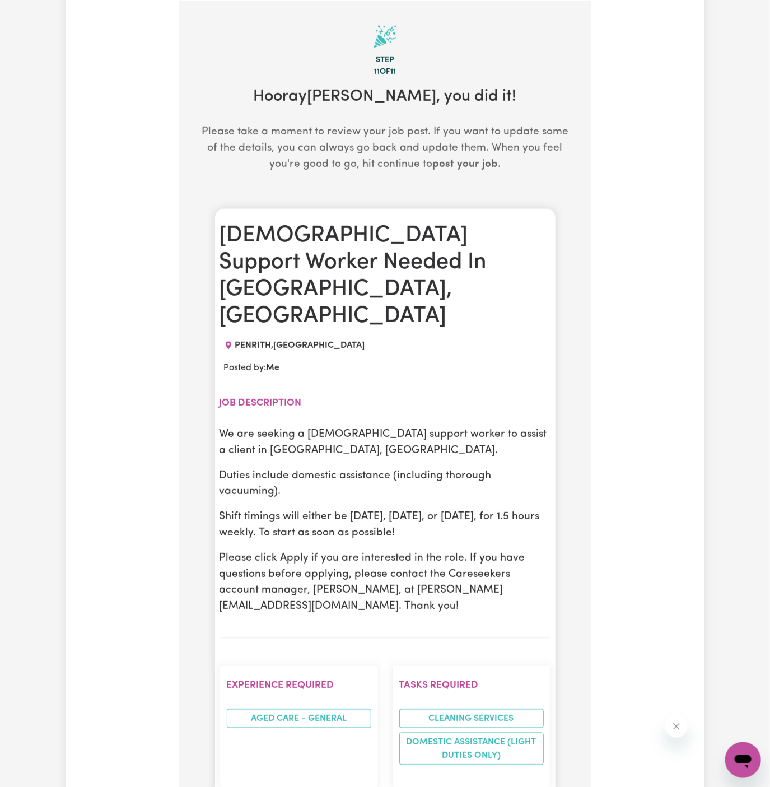
drag, startPoint x: 219, startPoint y: 379, endPoint x: 465, endPoint y: 478, distance: 265.8
click at [465, 478] on div "We are seeking a female support worker to assist a client in Penrith, NSW. Duti…" at bounding box center [384, 521] width 331 height 188
copy div "We are seeking a female support worker to assist a client in Penrith, NSW. Duti…"
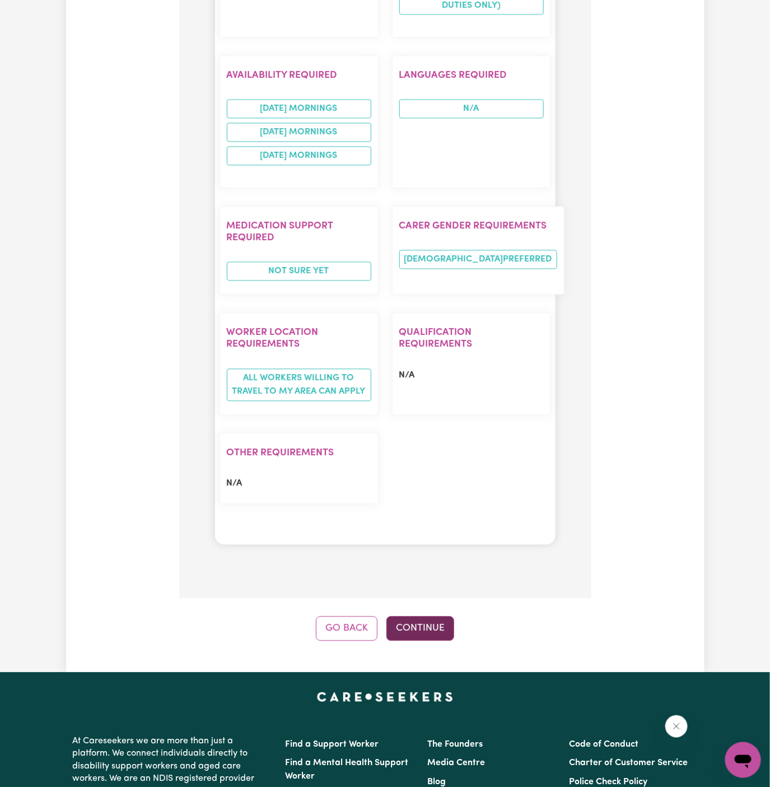
click at [428, 616] on button "Continue" at bounding box center [420, 628] width 68 height 25
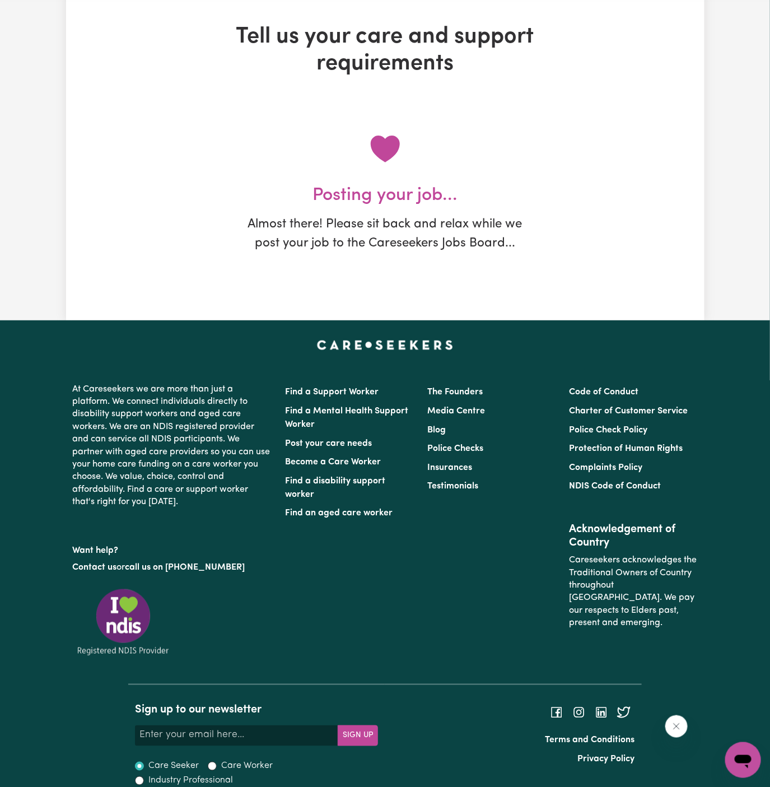
scroll to position [0, 0]
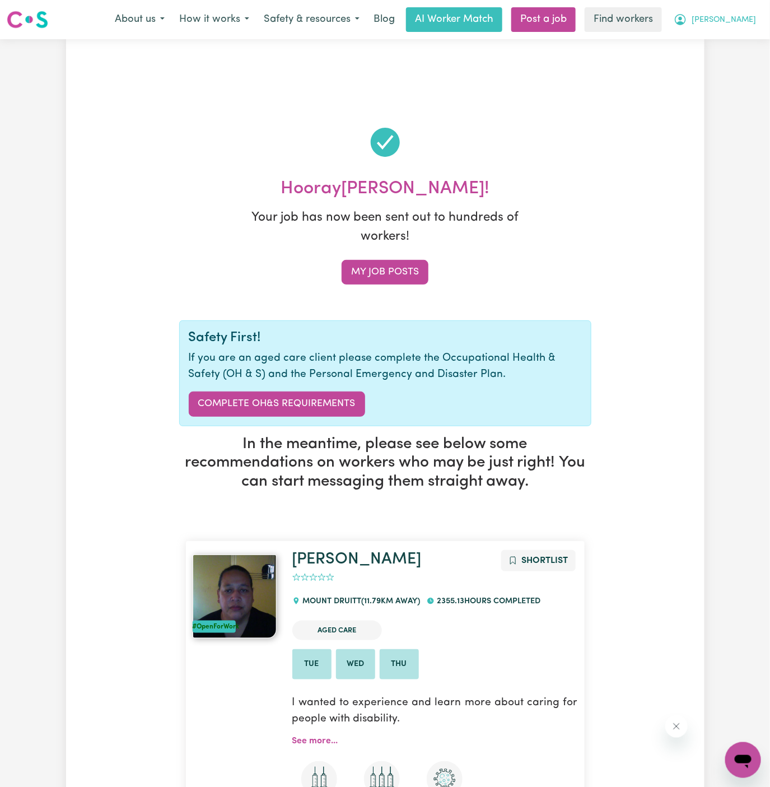
click at [751, 24] on span "[PERSON_NAME]" at bounding box center [724, 20] width 64 height 12
click at [739, 35] on link "My Dashboard" at bounding box center [718, 43] width 88 height 21
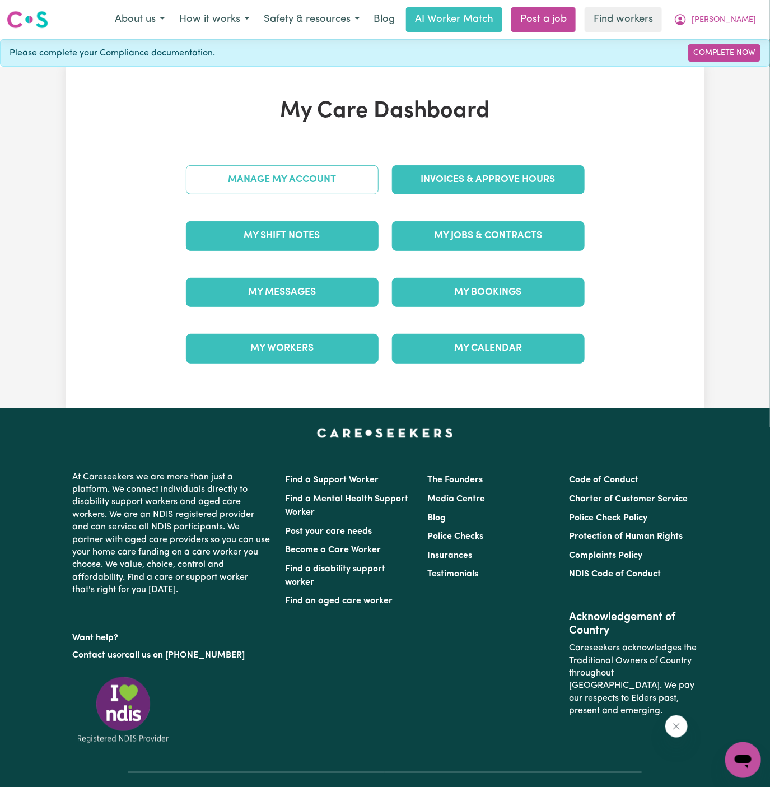
click at [342, 176] on link "Manage My Account" at bounding box center [282, 179] width 193 height 29
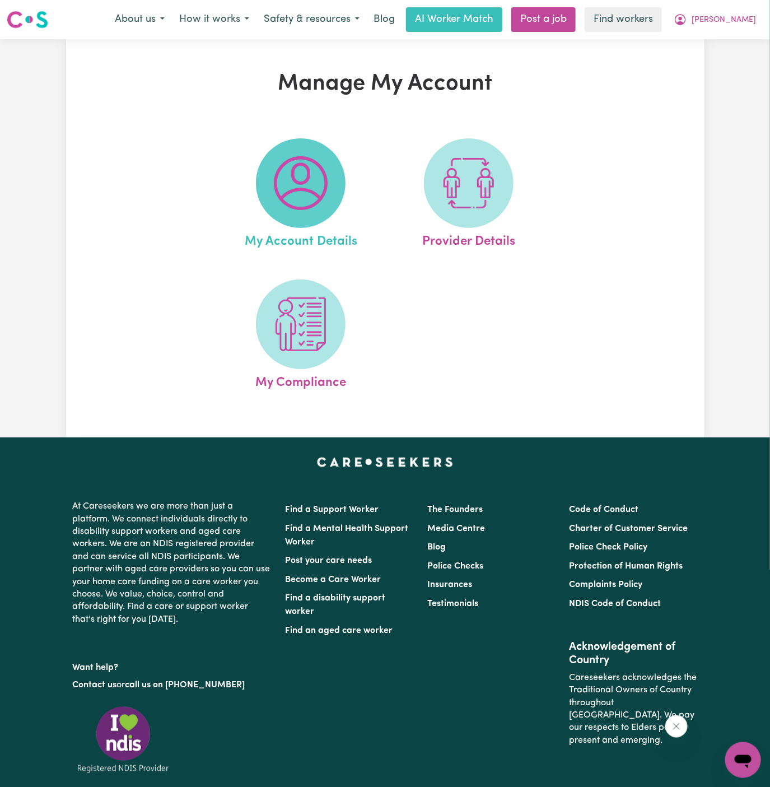
click at [333, 183] on span at bounding box center [301, 183] width 90 height 90
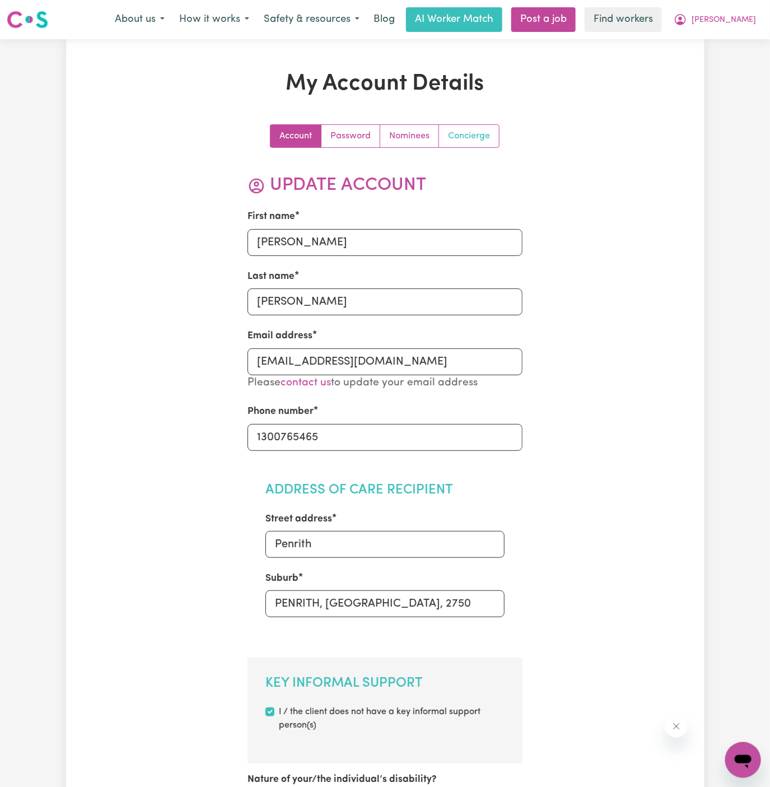
click at [480, 141] on link "Concierge" at bounding box center [469, 136] width 60 height 22
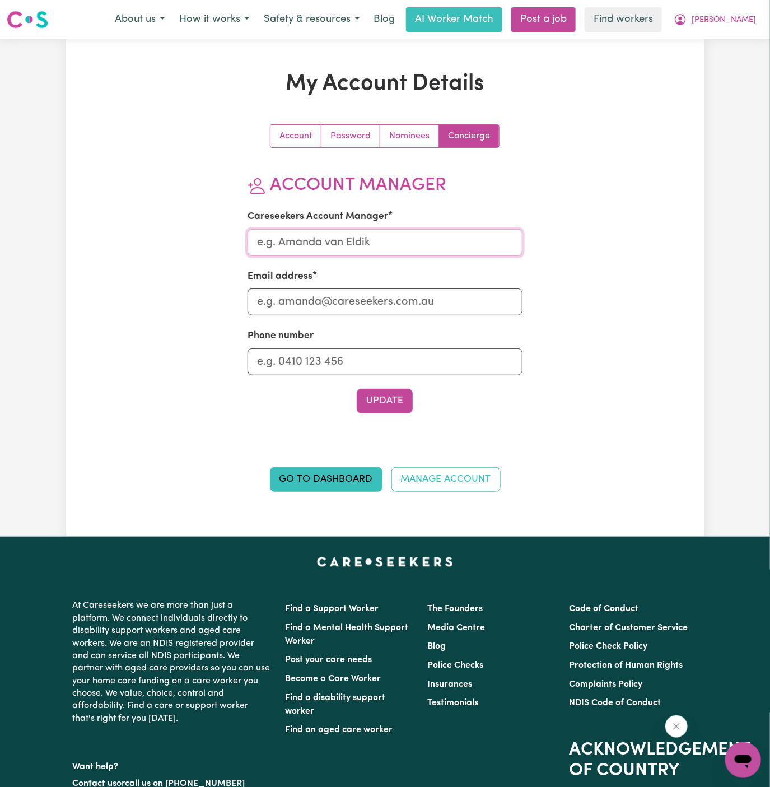
click at [427, 239] on input "Careseekers Account Manager" at bounding box center [384, 242] width 275 height 27
type input "Annie"
click at [407, 296] on input "Email address" at bounding box center [384, 301] width 275 height 27
type input "annie@careseekers.com.au"
click at [404, 367] on input "Phone number" at bounding box center [384, 361] width 275 height 27
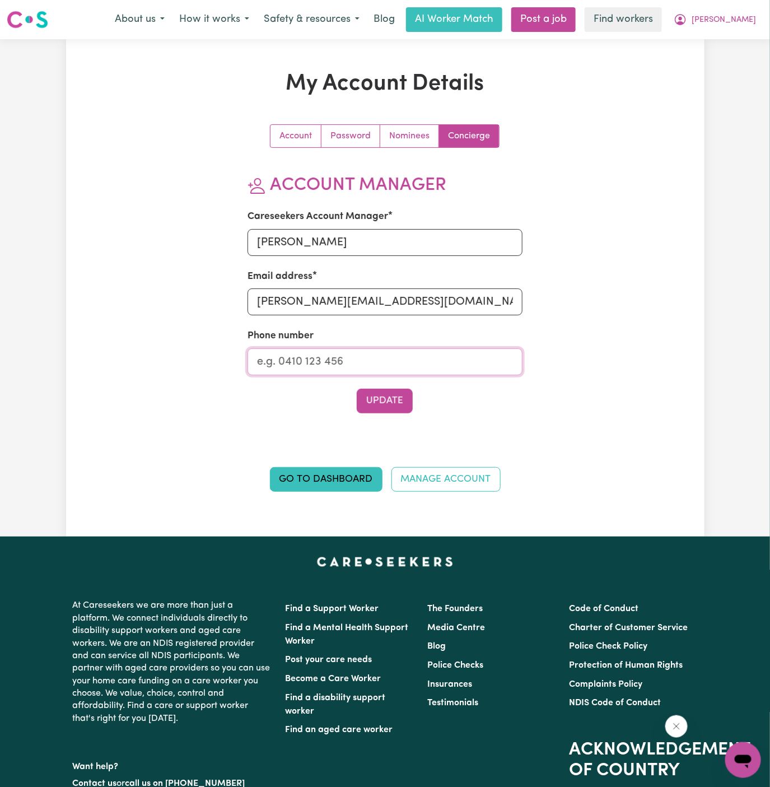
type input "1300765465"
click at [400, 395] on button "Update" at bounding box center [385, 401] width 56 height 25
click at [749, 17] on span "[PERSON_NAME]" at bounding box center [724, 20] width 64 height 12
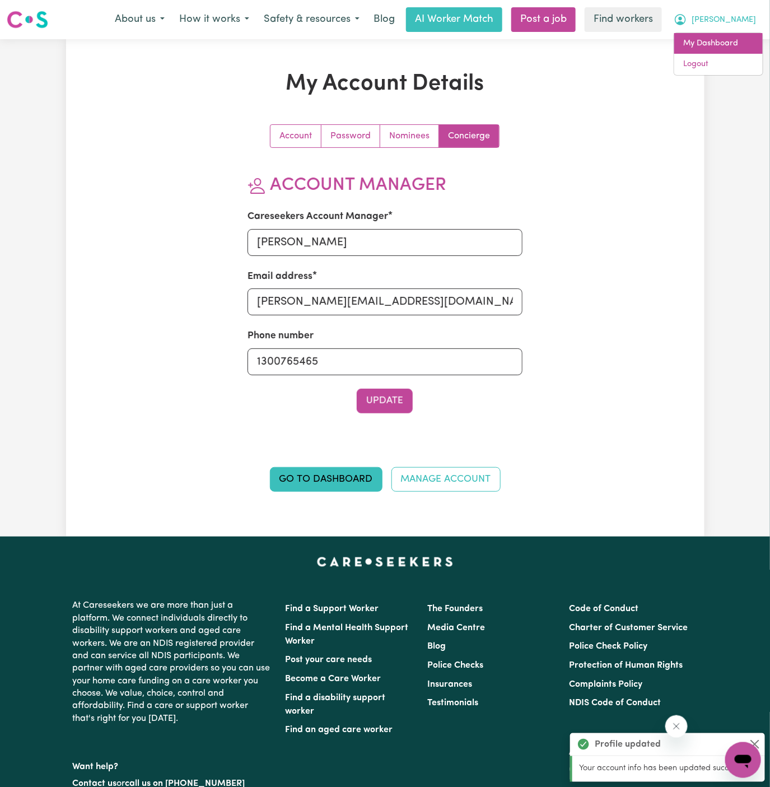
click at [712, 52] on link "My Dashboard" at bounding box center [718, 43] width 88 height 21
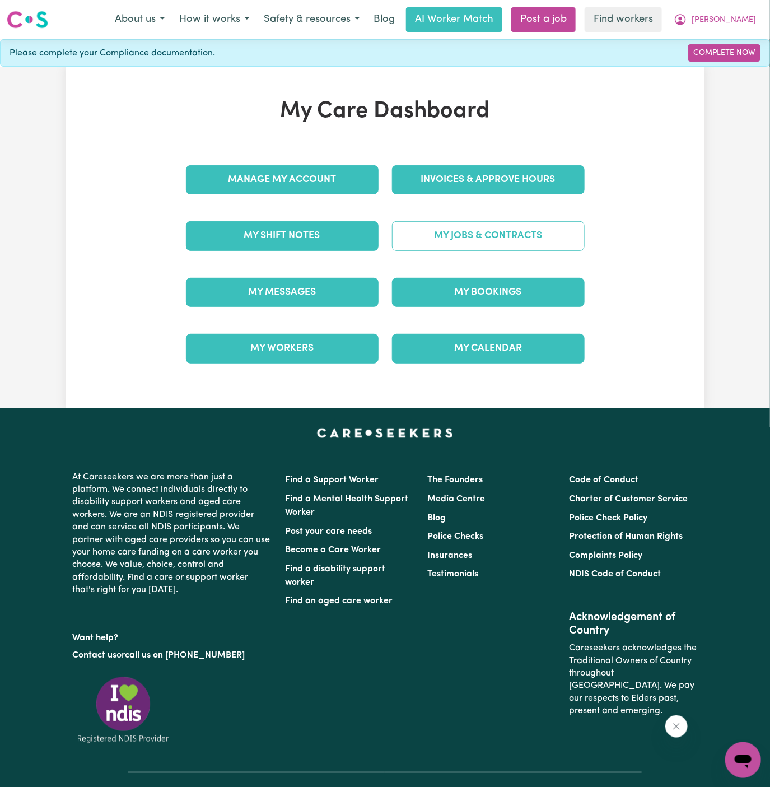
click at [536, 224] on link "My Jobs & Contracts" at bounding box center [488, 235] width 193 height 29
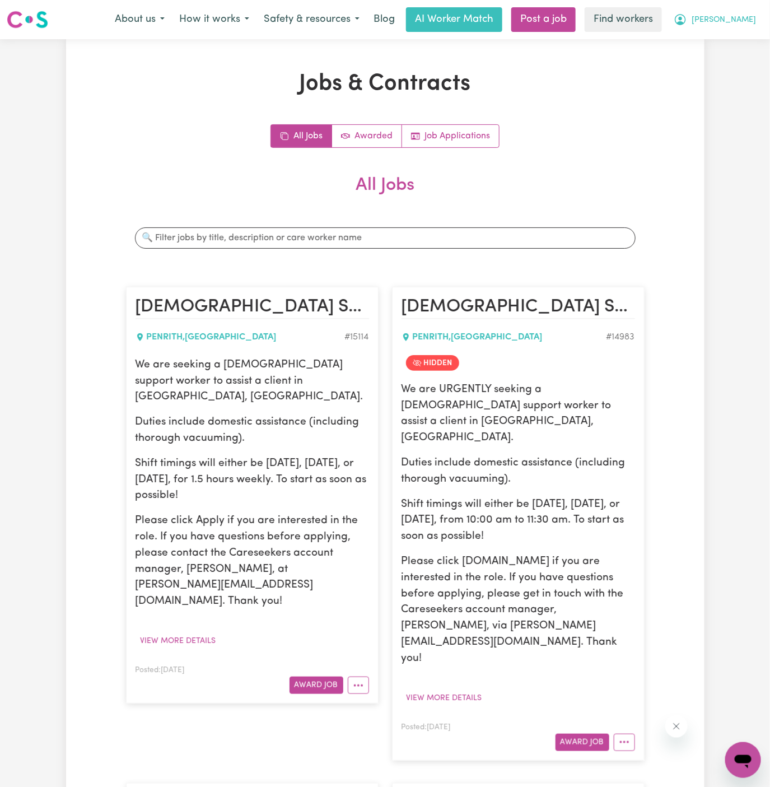
click at [757, 25] on button "[PERSON_NAME]" at bounding box center [714, 20] width 97 height 24
click at [703, 57] on link "Logout" at bounding box center [718, 64] width 88 height 21
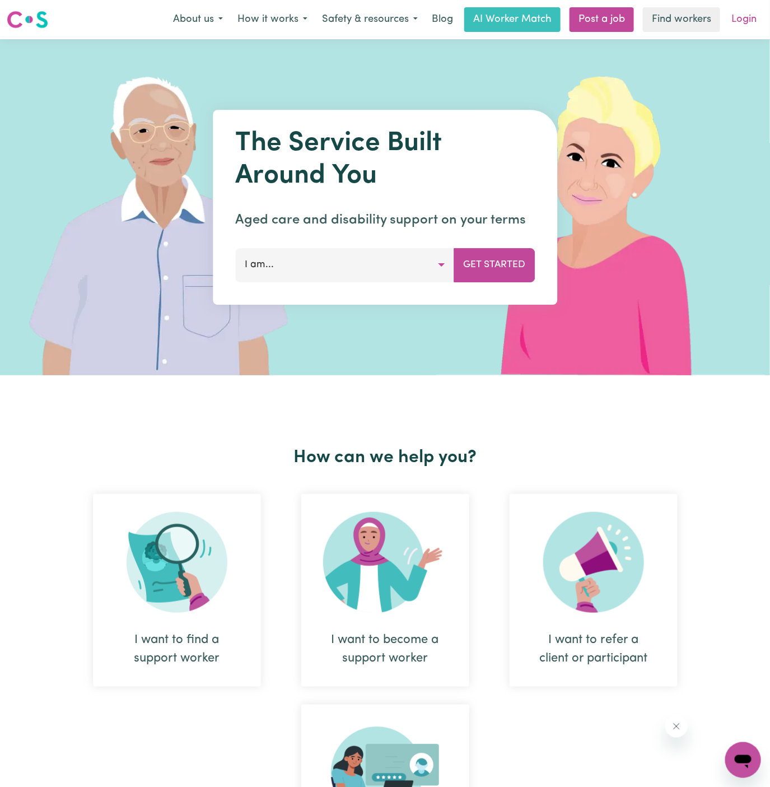
click at [751, 11] on link "Login" at bounding box center [744, 19] width 39 height 25
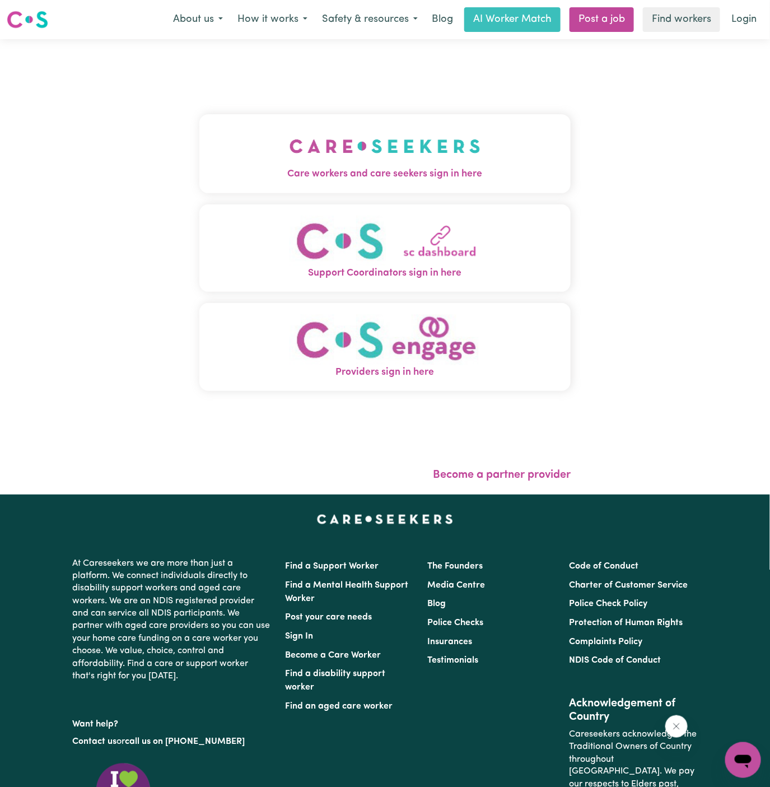
click at [463, 141] on img "Care workers and care seekers sign in here" at bounding box center [384, 145] width 191 height 41
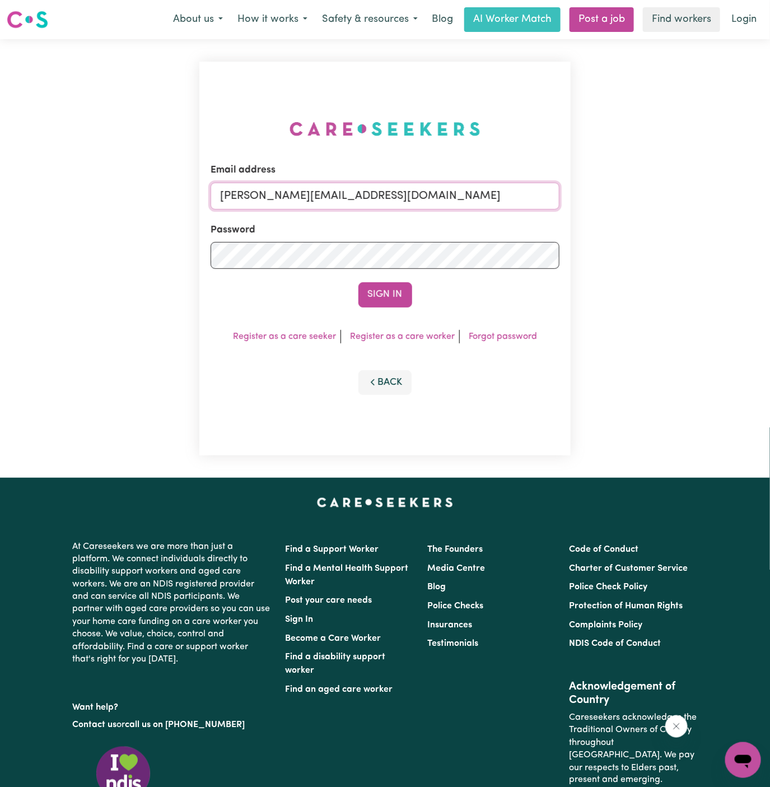
click at [434, 197] on input "dyan@careseekers.com.au" at bounding box center [385, 196] width 349 height 27
drag, startPoint x: 428, startPoint y: 377, endPoint x: 396, endPoint y: 321, distance: 64.0
click at [396, 321] on div "Email address superuser~AlbeyMtColahALC@careseekers.com.au Password Sign In Reg…" at bounding box center [385, 259] width 372 height 394
drag, startPoint x: 278, startPoint y: 199, endPoint x: 623, endPoint y: 196, distance: 344.9
click at [623, 196] on div "Email address superuser~AlbeyMtColahALC@careseekers.com.au Password Sign In Reg…" at bounding box center [385, 258] width 770 height 438
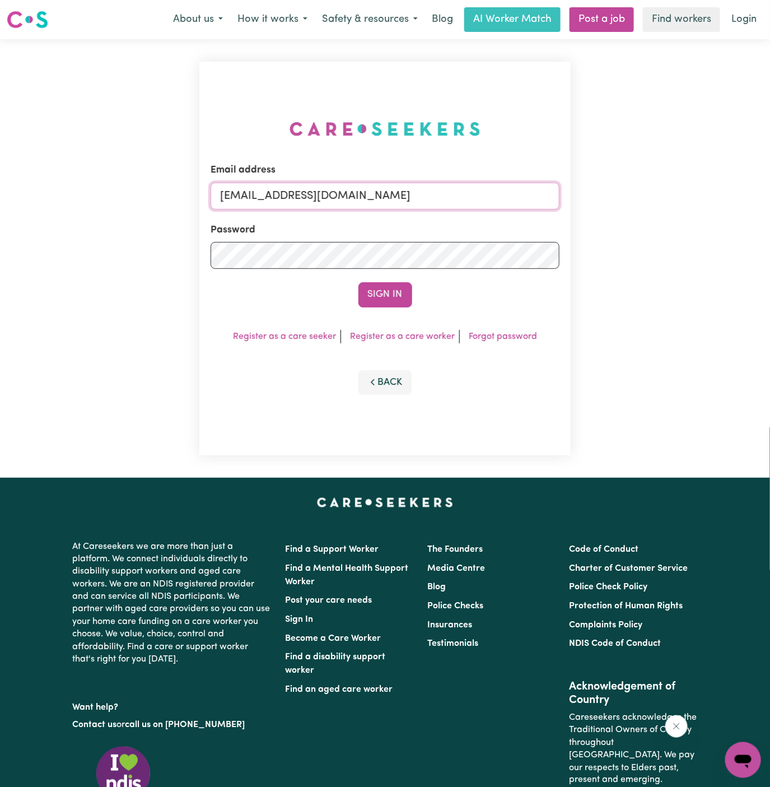
paste input "jianyingliYS"
type input "superuser~jianyingliYS@careseekers.com.au"
click at [358, 282] on button "Sign In" at bounding box center [385, 294] width 54 height 25
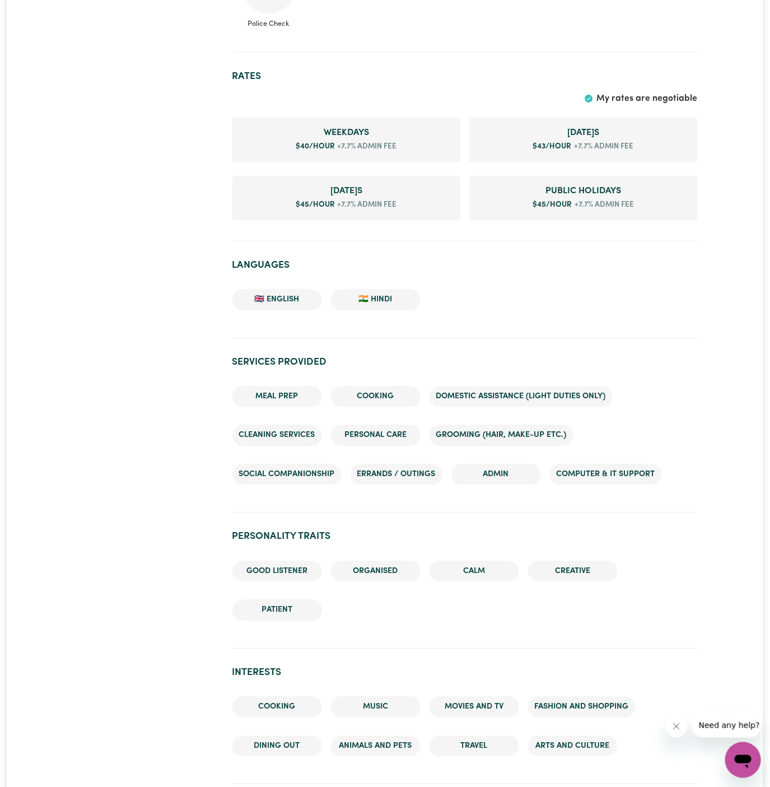
scroll to position [1104, 0]
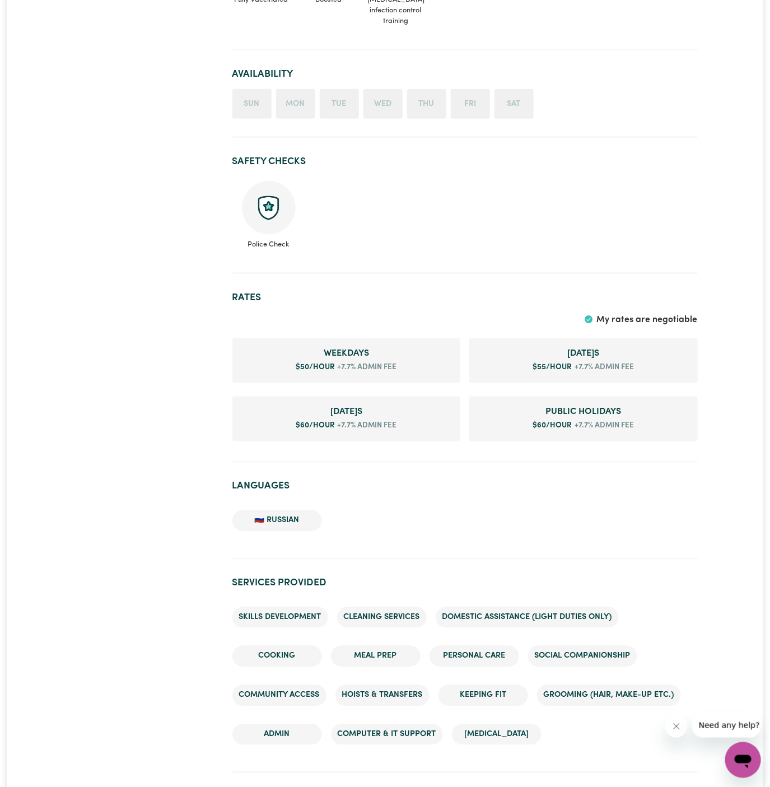
scroll to position [443, 0]
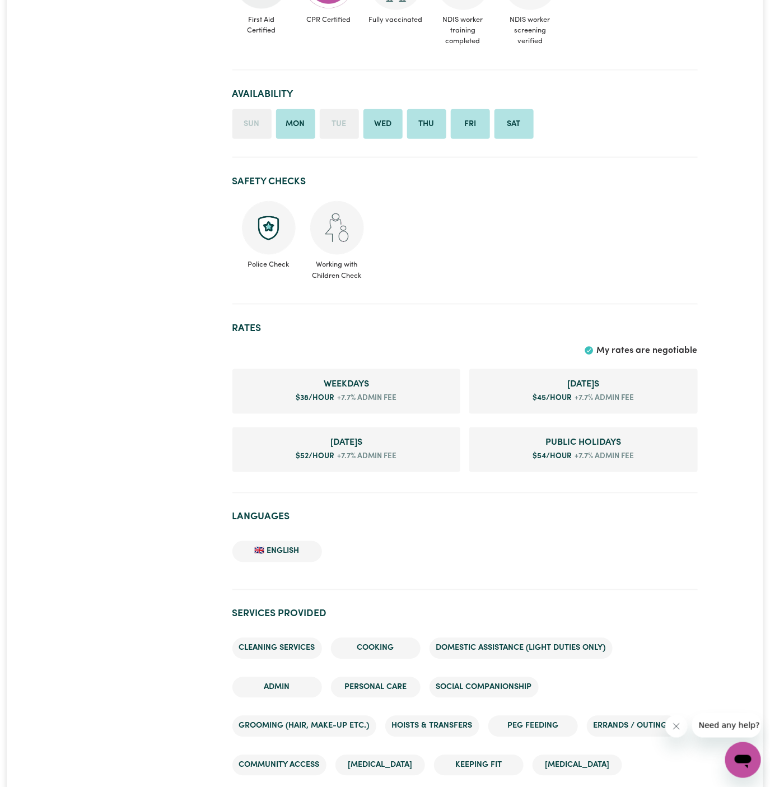
scroll to position [401, 0]
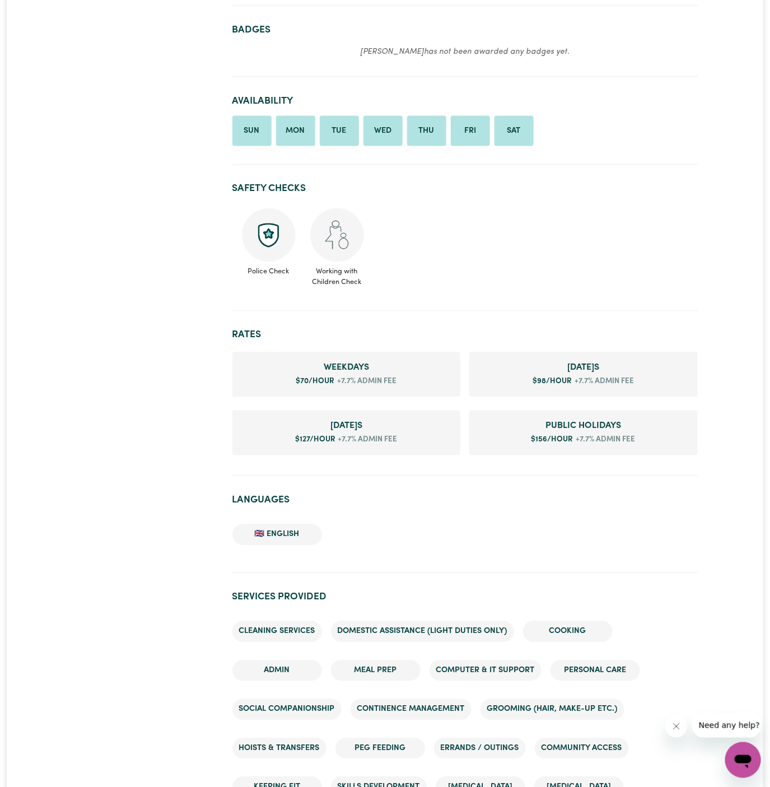
scroll to position [959, 0]
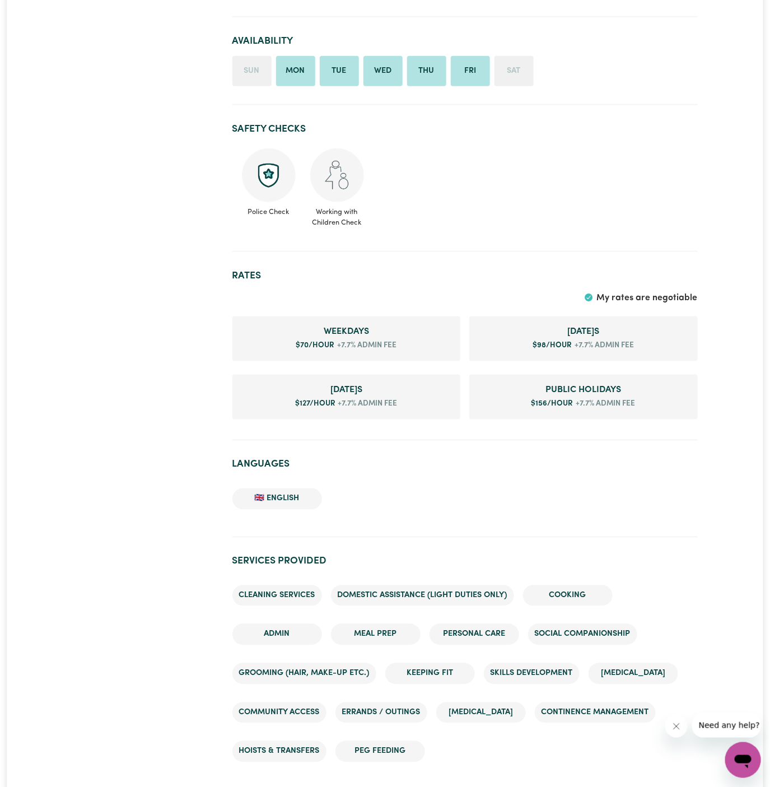
scroll to position [520, 0]
